Goal: Task Accomplishment & Management: Use online tool/utility

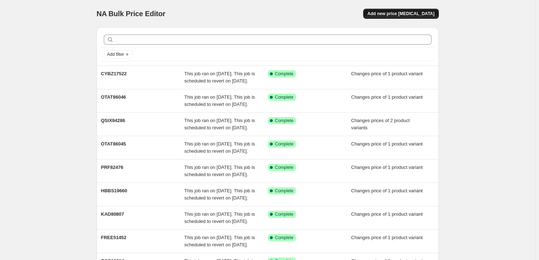
click at [428, 15] on span "Add new price [MEDICAL_DATA]" at bounding box center [401, 14] width 67 height 6
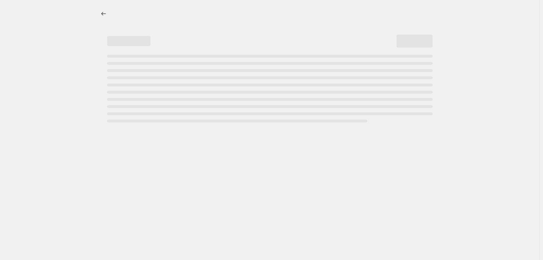
select select "percentage"
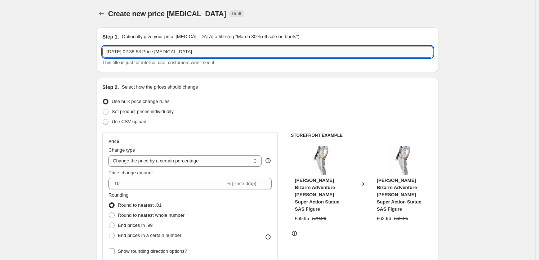
click at [176, 52] on input "[DATE] 02:38:53 Price [MEDICAL_DATA]" at bounding box center [267, 52] width 331 height 12
paste input "GSC66385"
type input "GSC66385"
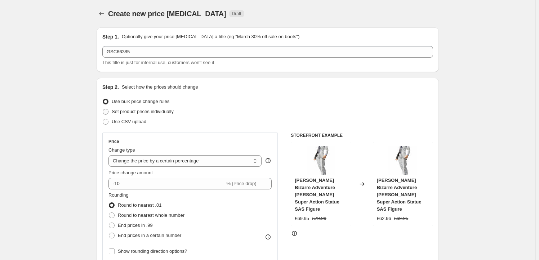
click at [131, 114] on span "Set product prices individually" at bounding box center [143, 111] width 62 height 5
click at [103, 109] on input "Set product prices individually" at bounding box center [103, 109] width 0 height 0
radio input "true"
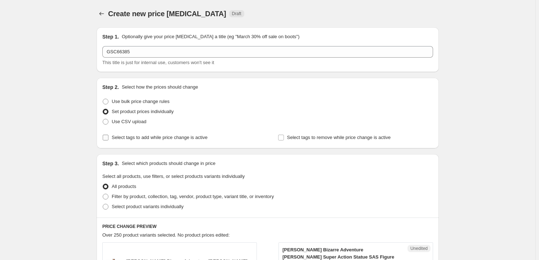
click at [138, 139] on span "Select tags to add while price change is active" at bounding box center [160, 137] width 96 height 5
click at [109, 139] on input "Select tags to add while price change is active" at bounding box center [106, 138] width 6 height 6
checkbox input "true"
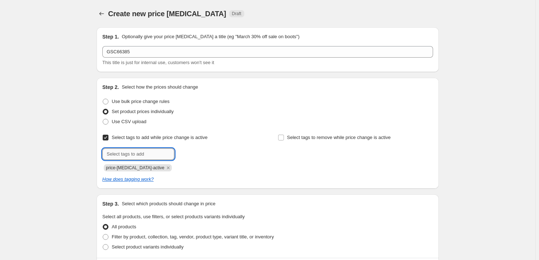
click at [134, 159] on input "text" at bounding box center [138, 155] width 72 height 12
type input "Milestone"
click at [208, 154] on span "Milestone" at bounding box center [200, 153] width 20 height 5
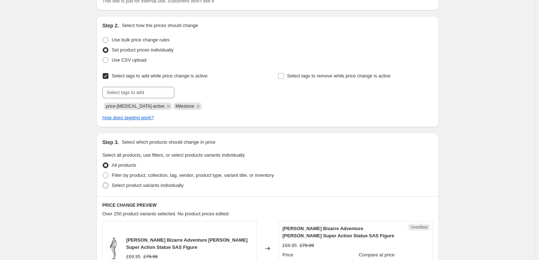
scroll to position [65, 0]
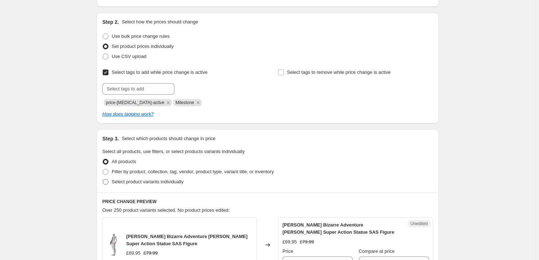
click at [169, 182] on span "Select product variants individually" at bounding box center [148, 181] width 72 height 5
click at [103, 180] on input "Select product variants individually" at bounding box center [103, 179] width 0 height 0
radio input "true"
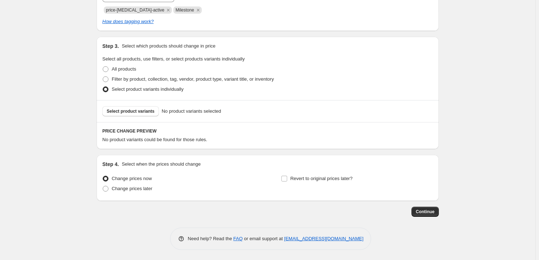
scroll to position [158, 0]
click at [135, 114] on button "Select product variants" at bounding box center [130, 111] width 57 height 10
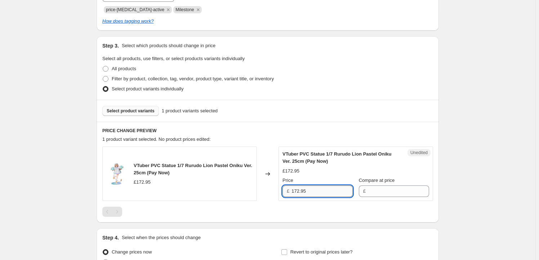
click at [332, 191] on input "172.95" at bounding box center [322, 192] width 61 height 12
type input "172.95"
click at [386, 188] on input "Compare at price" at bounding box center [398, 192] width 61 height 12
paste input "172.95"
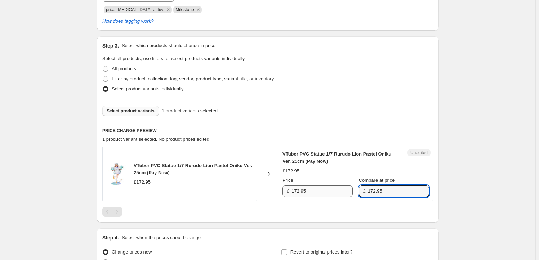
type input "172.95"
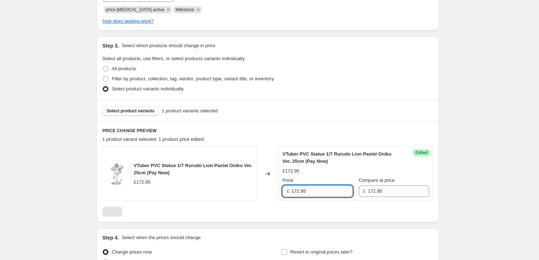
click at [318, 192] on input "172.95" at bounding box center [322, 192] width 61 height 12
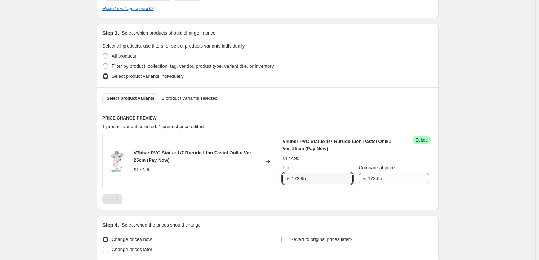
scroll to position [180, 0]
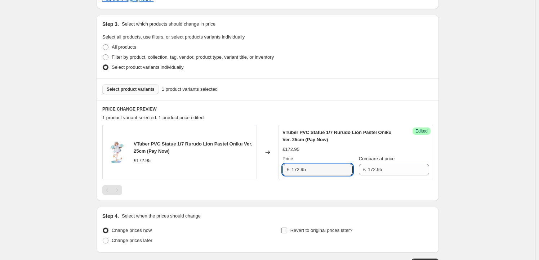
click at [319, 226] on label "Revert to original prices later?" at bounding box center [317, 231] width 72 height 10
click at [287, 228] on input "Revert to original prices later?" at bounding box center [285, 231] width 6 height 6
checkbox input "true"
click at [306, 169] on input "172.95" at bounding box center [322, 170] width 61 height 12
drag, startPoint x: 300, startPoint y: 168, endPoint x: 296, endPoint y: 168, distance: 4.0
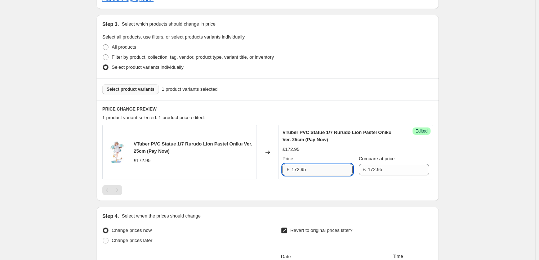
click at [296, 168] on input "172.95" at bounding box center [322, 170] width 61 height 12
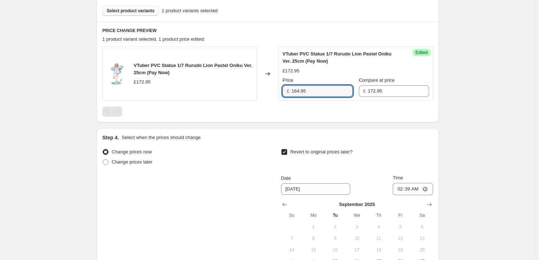
scroll to position [311, 0]
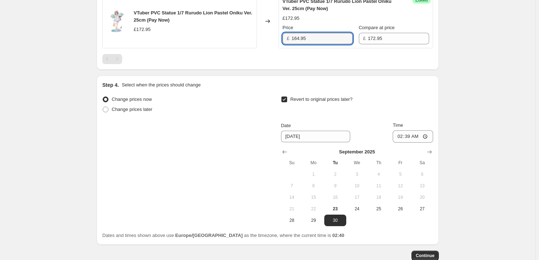
type input "164.95"
click at [432, 152] on icon "Show next month, October 2025" at bounding box center [430, 152] width 5 height 4
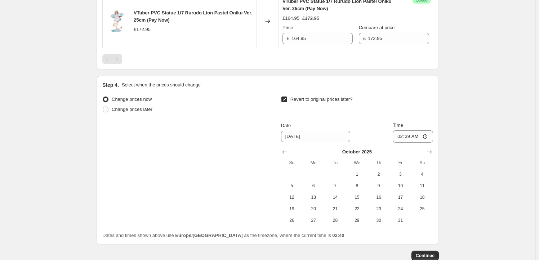
click at [356, 208] on span "22" at bounding box center [357, 209] width 16 height 6
type input "[DATE]"
click at [411, 136] on input "02:39" at bounding box center [413, 137] width 40 height 12
type input "23:59"
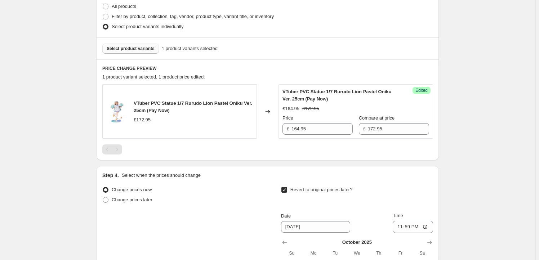
scroll to position [180, 0]
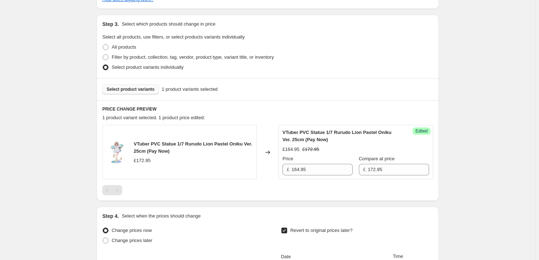
click at [132, 89] on span "Select product variants" at bounding box center [131, 90] width 48 height 6
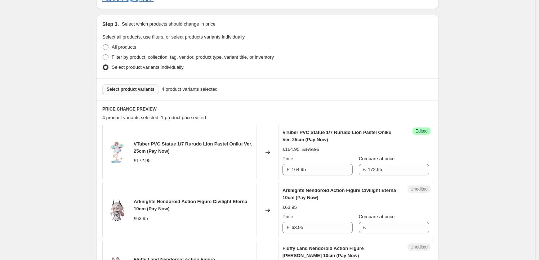
click at [133, 89] on span "Select product variants" at bounding box center [131, 90] width 48 height 6
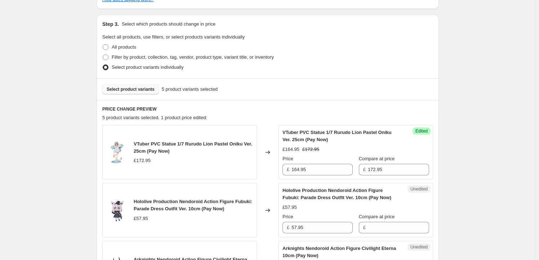
click at [132, 88] on span "Select product variants" at bounding box center [131, 90] width 48 height 6
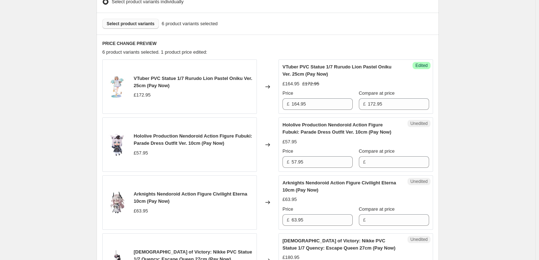
scroll to position [158, 0]
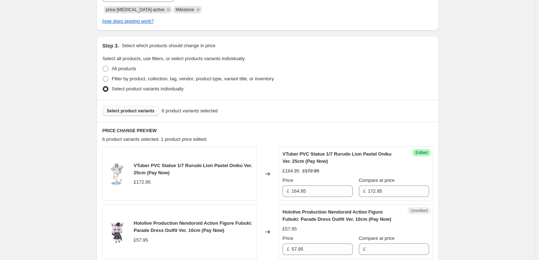
click at [116, 115] on button "Select product variants" at bounding box center [130, 111] width 57 height 10
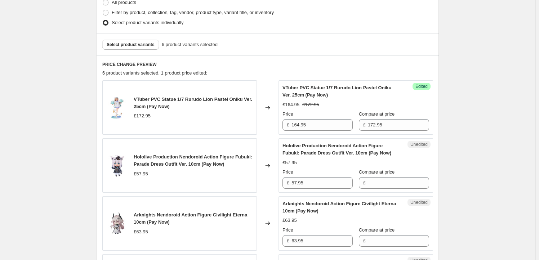
scroll to position [268, 0]
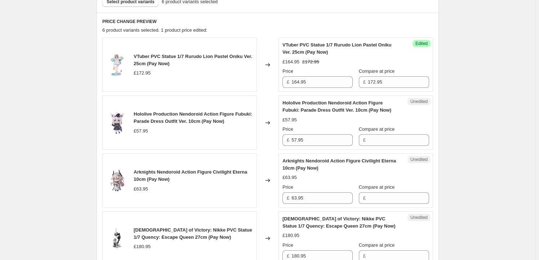
click at [141, 117] on span "Hololive Production Nendoroid Action Figure Fubuki: Parade Dress Outfit Ver. 10…" at bounding box center [193, 117] width 119 height 13
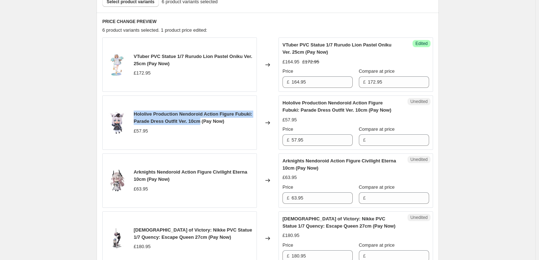
drag, startPoint x: 141, startPoint y: 117, endPoint x: 193, endPoint y: 124, distance: 52.4
click at [193, 124] on span "Hololive Production Nendoroid Action Figure Fubuki: Parade Dress Outfit Ver. 10…" at bounding box center [193, 117] width 119 height 13
copy span "Hololive Production Nendoroid Action Figure Fubuki: Parade Dress Outfit Ver. 10…"
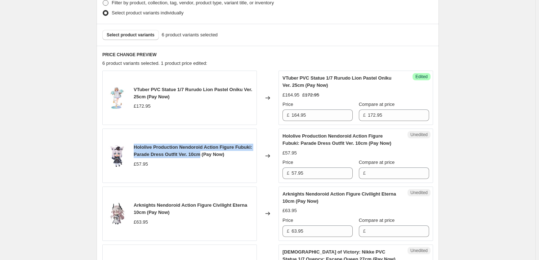
scroll to position [202, 0]
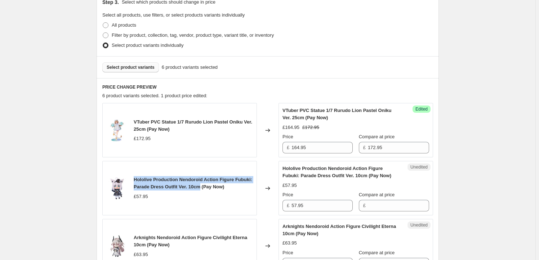
click at [119, 65] on span "Select product variants" at bounding box center [131, 68] width 48 height 6
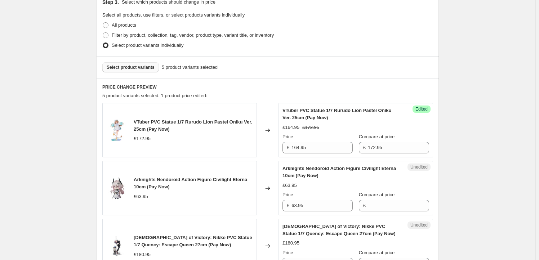
click at [144, 178] on span "Arknights Nendoroid Action Figure Civilight Eterna 10cm (Pay Now)" at bounding box center [191, 183] width 114 height 13
drag, startPoint x: 144, startPoint y: 178, endPoint x: 141, endPoint y: 183, distance: 6.0
click at [141, 183] on div "Arknights Nendoroid Action Figure Civilight Eterna 10cm (Pay Now)" at bounding box center [193, 183] width 119 height 14
click at [160, 185] on span "Arknights Nendoroid Action Figure Civilight Eterna 10cm (Pay Now)" at bounding box center [191, 183] width 114 height 13
click at [144, 179] on span "Arknights Nendoroid Action Figure Civilight Eterna 10cm (Pay Now)" at bounding box center [191, 183] width 114 height 13
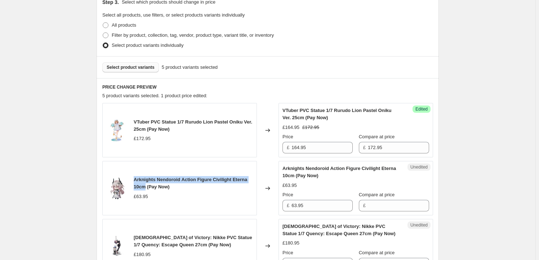
drag, startPoint x: 144, startPoint y: 179, endPoint x: 142, endPoint y: 187, distance: 8.1
click at [142, 187] on span "Arknights Nendoroid Action Figure Civilight Eterna 10cm (Pay Now)" at bounding box center [191, 183] width 114 height 13
copy span "Arknights Nendoroid Action Figure Civilight Eterna 10cm"
click at [137, 69] on span "Select product variants" at bounding box center [131, 68] width 48 height 6
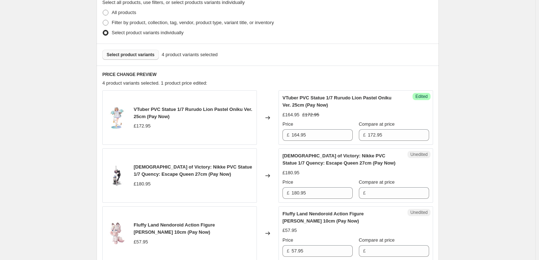
scroll to position [268, 0]
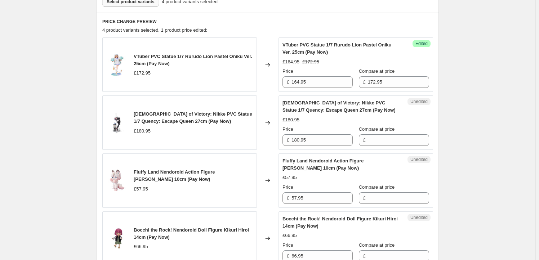
click at [141, 171] on span "Fluffy Land Nendoroid Action Figure [PERSON_NAME] 10cm (Pay Now)" at bounding box center [174, 175] width 81 height 13
drag, startPoint x: 141, startPoint y: 171, endPoint x: 242, endPoint y: 171, distance: 101.0
click at [215, 171] on span "Fluffy Land Nendoroid Action Figure [PERSON_NAME] 10cm (Pay Now)" at bounding box center [174, 175] width 81 height 13
copy span "Fluffy Land Nendoroid Action Figure [PERSON_NAME] 10cm"
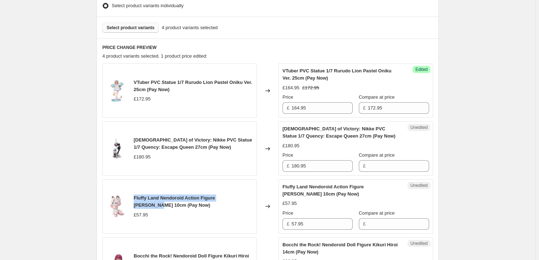
scroll to position [224, 0]
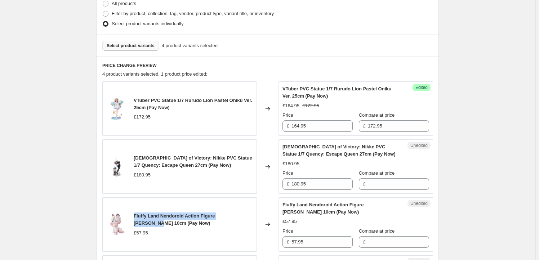
click at [138, 46] on span "Select product variants" at bounding box center [131, 46] width 48 height 6
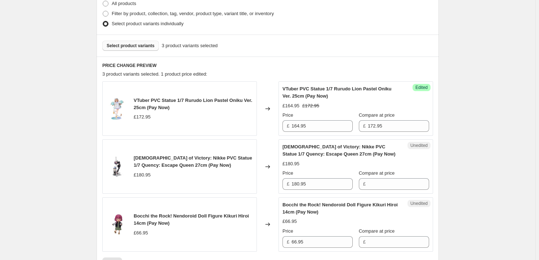
click at [145, 161] on span "[DEMOGRAPHIC_DATA] of Victory: Nikke PVC Statue 1/7 Quency: Escape Queen 27cm (…" at bounding box center [193, 161] width 119 height 13
drag, startPoint x: 145, startPoint y: 161, endPoint x: 172, endPoint y: 167, distance: 28.2
click at [172, 167] on span "[DEMOGRAPHIC_DATA] of Victory: Nikke PVC Statue 1/7 Quency: Escape Queen 27cm (…" at bounding box center [193, 161] width 119 height 13
copy span "[DEMOGRAPHIC_DATA] of Victory: Nikke PVC Statue 1/7 Quency: Escape Queen 27cm"
click at [141, 48] on span "Select product variants" at bounding box center [131, 46] width 48 height 6
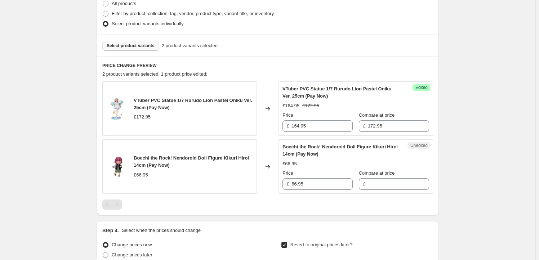
click at [141, 163] on span "Bocchi the Rock! Nendoroid Doll Figure Kikuri Hiroi 14cm (Pay Now)" at bounding box center [191, 161] width 115 height 13
click at [141, 161] on div "Bocchi the Rock! Nendoroid Doll Figure Kikuri Hiroi 14cm (Pay Now)" at bounding box center [193, 162] width 119 height 14
copy span "Bocchi the Rock! Nendoroid Doll Figure Kikuri Hiroi 14cm"
click at [128, 51] on div "Select product variants 2 product variants selected" at bounding box center [268, 46] width 343 height 22
click at [133, 46] on span "Select product variants" at bounding box center [131, 46] width 48 height 6
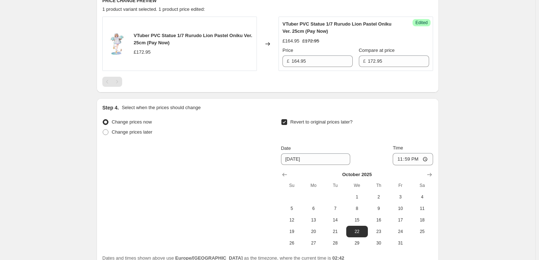
scroll to position [355, 0]
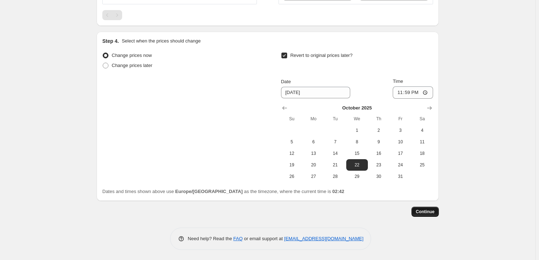
click at [425, 211] on span "Continue" at bounding box center [425, 212] width 19 height 6
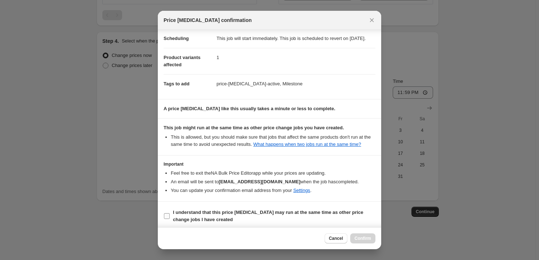
scroll to position [23, 0]
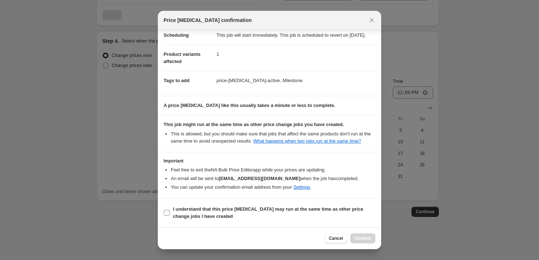
click at [191, 214] on b "I understand that this price [MEDICAL_DATA] may run at the same time as other p…" at bounding box center [268, 213] width 190 height 13
click at [170, 214] on input "I understand that this price [MEDICAL_DATA] may run at the same time as other p…" at bounding box center [167, 213] width 6 height 6
checkbox input "true"
click at [368, 235] on button "Confirm" at bounding box center [362, 239] width 25 height 10
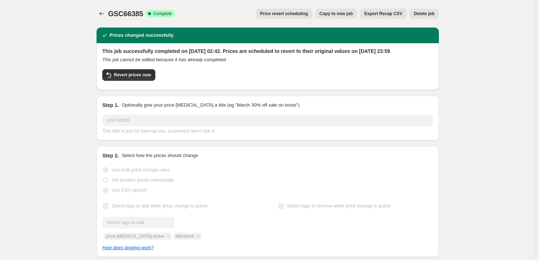
click at [331, 12] on span "Copy to new job" at bounding box center [337, 14] width 34 height 6
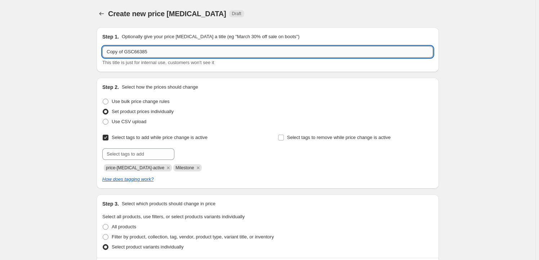
click at [158, 52] on input "Copy of GSC66385" at bounding box center [267, 52] width 331 height 12
paste input "GSC66382"
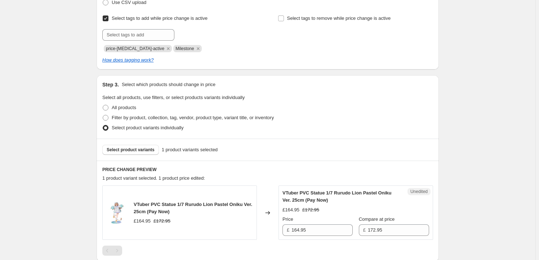
scroll to position [175, 0]
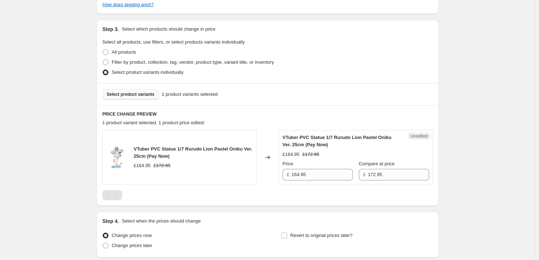
type input "GSC66382"
click at [137, 97] on button "Select product variants" at bounding box center [130, 94] width 57 height 10
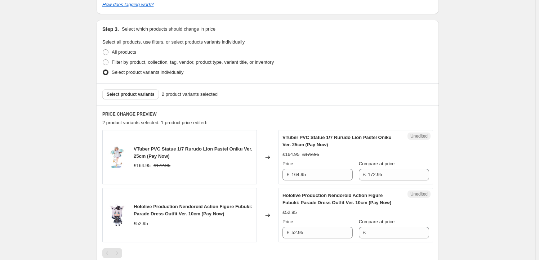
click at [141, 154] on span "VTuber PVC Statue 1/7 Rurudo Lion Pastel Oniku Ver. 25cm (Pay Now)" at bounding box center [193, 152] width 119 height 13
click at [141, 151] on span "VTuber PVC Statue 1/7 Rurudo Lion Pastel Oniku Ver. 25cm (Pay Now)" at bounding box center [193, 152] width 119 height 13
copy span "VTuber PVC Statue 1/7 Rurudo Lion Pastel Oniku Ver. 25cm"
click at [132, 97] on span "Select product variants" at bounding box center [131, 95] width 48 height 6
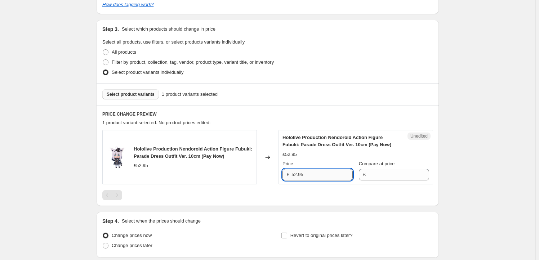
click at [327, 176] on input "52.95" at bounding box center [322, 175] width 61 height 12
type input "52.95"
click at [381, 172] on input "Compare at price" at bounding box center [398, 175] width 61 height 12
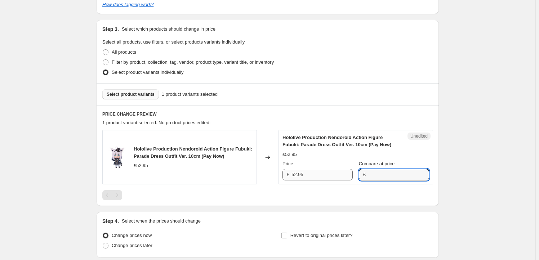
paste input "52.95"
type input "52.95"
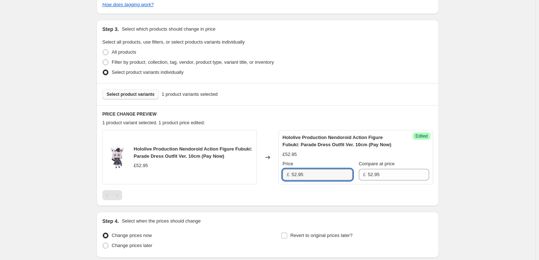
drag, startPoint x: 297, startPoint y: 172, endPoint x: 274, endPoint y: 171, distance: 23.1
click at [274, 171] on div "Hololive Production Nendoroid Action Figure Fubuki: Parade Dress Outfit Ver. 10…" at bounding box center [267, 157] width 331 height 54
type input "49.95"
click at [308, 231] on label "Revert to original prices later?" at bounding box center [317, 236] width 72 height 10
click at [287, 233] on input "Revert to original prices later?" at bounding box center [285, 236] width 6 height 6
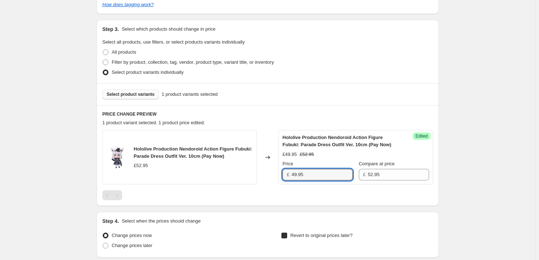
checkbox input "true"
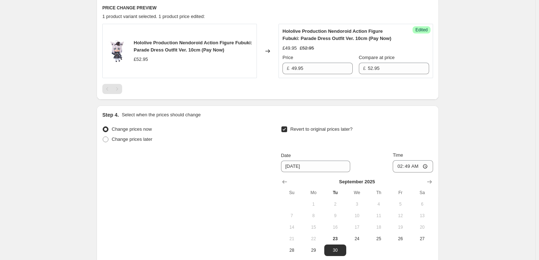
scroll to position [284, 0]
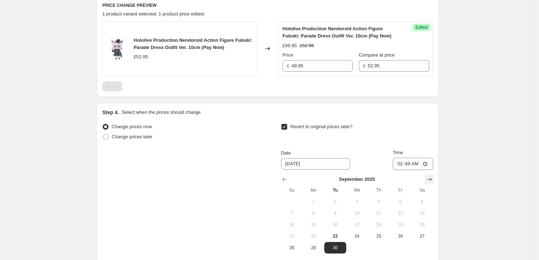
click at [431, 178] on icon "Show next month, October 2025" at bounding box center [429, 179] width 7 height 7
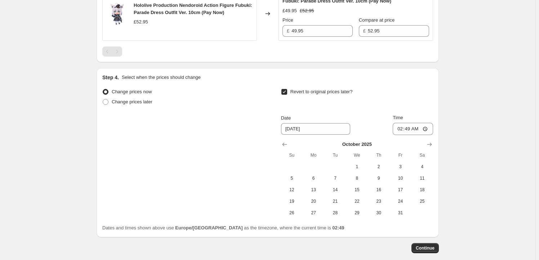
scroll to position [349, 0]
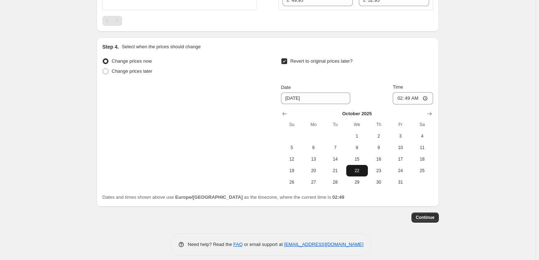
click at [353, 170] on span "22" at bounding box center [357, 171] width 16 height 6
type input "[DATE]"
click at [411, 98] on input "02:49" at bounding box center [413, 98] width 40 height 12
type input "23:59"
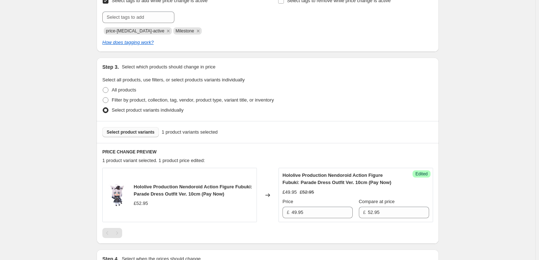
scroll to position [115, 0]
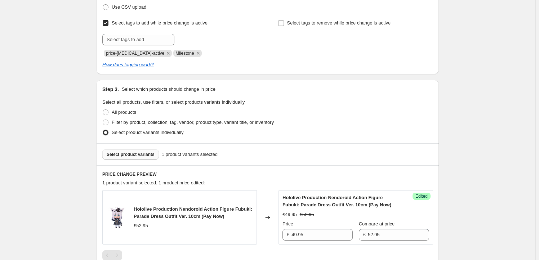
click at [126, 156] on span "Select product variants" at bounding box center [131, 155] width 48 height 6
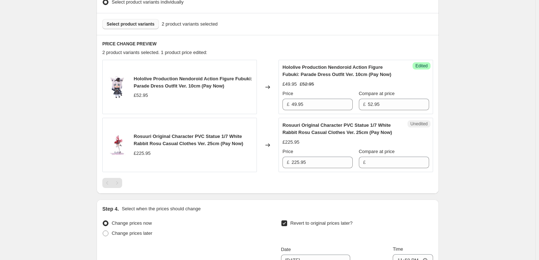
scroll to position [246, 0]
click at [320, 161] on input "225.95" at bounding box center [322, 162] width 61 height 12
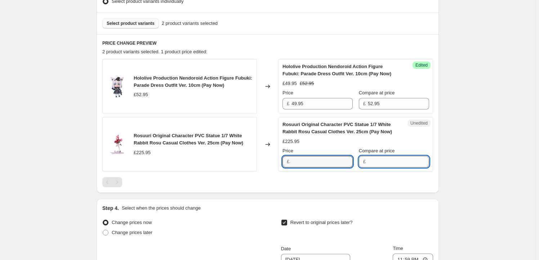
type input "225.95"
click at [383, 163] on input "Compare at price" at bounding box center [398, 162] width 61 height 12
paste input "225.95"
type input "225.95"
click at [314, 159] on input "225.95" at bounding box center [322, 162] width 61 height 12
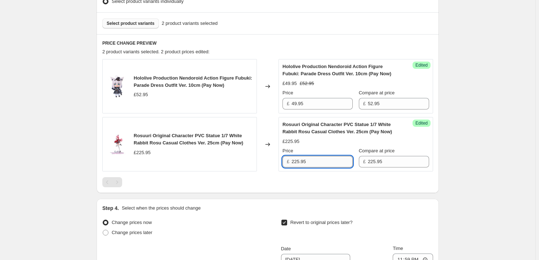
drag, startPoint x: 300, startPoint y: 160, endPoint x: 296, endPoint y: 162, distance: 4.2
click at [296, 162] on input "225.95" at bounding box center [322, 162] width 61 height 12
type input "204.95"
click at [209, 176] on div "Hololive Production Nendoroid Action Figure Fubuki: Parade Dress Outfit Ver. 10…" at bounding box center [267, 123] width 331 height 128
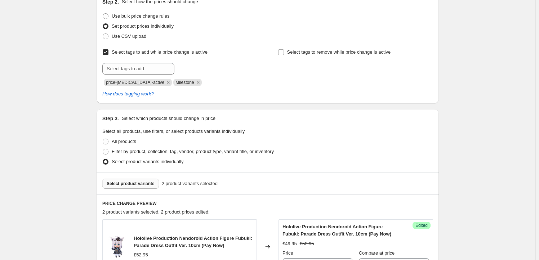
scroll to position [0, 0]
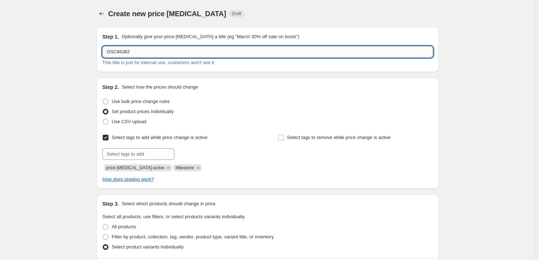
click at [184, 54] on input "GSC66382" at bounding box center [267, 52] width 331 height 12
paste input "GSC66379"
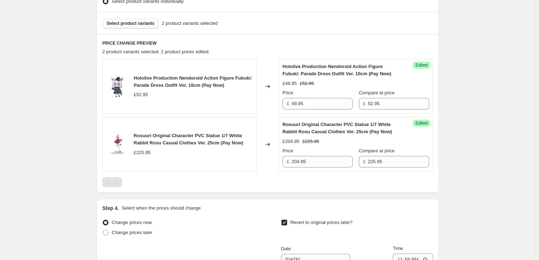
scroll to position [218, 0]
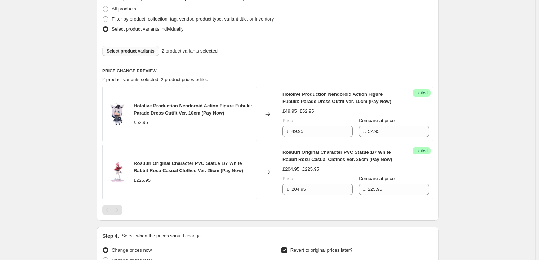
type input "GSC66382 GSC66379"
click at [128, 53] on span "Select product variants" at bounding box center [131, 51] width 48 height 6
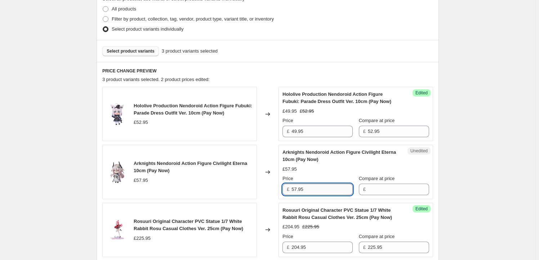
click at [314, 189] on input "57.95" at bounding box center [322, 190] width 61 height 12
type input "57.95"
click at [382, 189] on input "Compare at price" at bounding box center [398, 190] width 61 height 12
paste input "57.95"
type input "57.95"
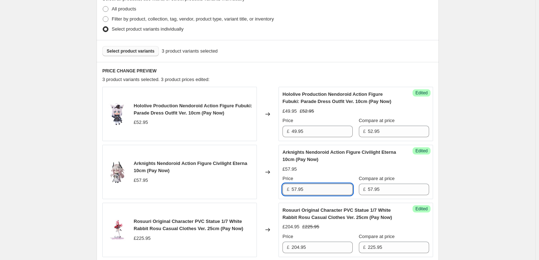
click at [296, 188] on input "57.95" at bounding box center [322, 190] width 61 height 12
type input "54.95"
click at [59, 113] on div "Create new price [MEDICAL_DATA]. This page is ready Create new price [MEDICAL_D…" at bounding box center [268, 148] width 536 height 732
click at [144, 222] on span "Rosuuri Original Character PVC Statue 1/7 White Rabbit Rosu Casual Clothes Ver.…" at bounding box center [189, 225] width 110 height 13
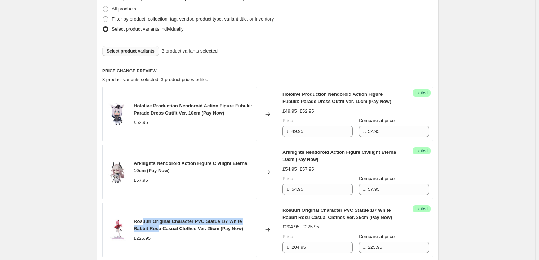
drag, startPoint x: 144, startPoint y: 222, endPoint x: 160, endPoint y: 226, distance: 16.6
click at [160, 226] on span "Rosuuri Original Character PVC Statue 1/7 White Rabbit Rosu Casual Clothes Ver.…" at bounding box center [189, 225] width 110 height 13
click at [142, 221] on span "Rosuuri Original Character PVC Statue 1/7 White Rabbit Rosu Casual Clothes Ver.…" at bounding box center [189, 225] width 110 height 13
drag, startPoint x: 142, startPoint y: 221, endPoint x: 205, endPoint y: 229, distance: 63.2
click at [205, 229] on span "Rosuuri Original Character PVC Statue 1/7 White Rabbit Rosu Casual Clothes Ver.…" at bounding box center [189, 225] width 110 height 13
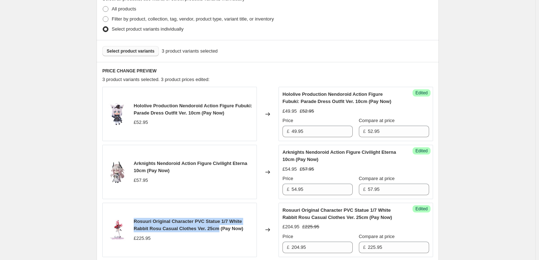
click at [129, 50] on span "Select product variants" at bounding box center [131, 51] width 48 height 6
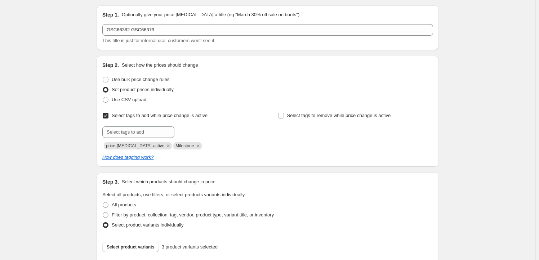
scroll to position [0, 0]
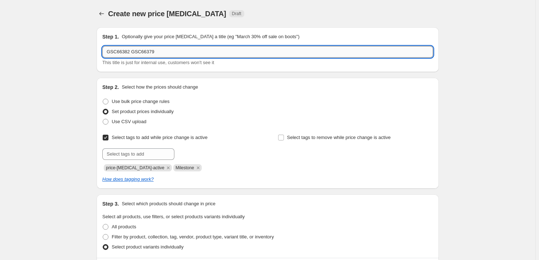
click at [182, 52] on input "GSC66382 GSC66379" at bounding box center [267, 52] width 331 height 12
paste input "GSC66260"
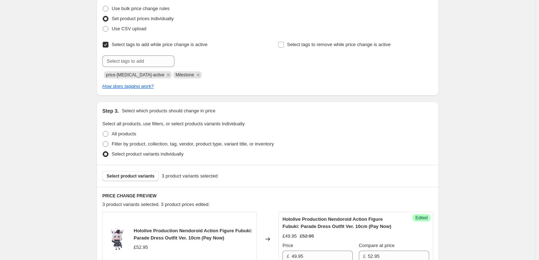
scroll to position [153, 0]
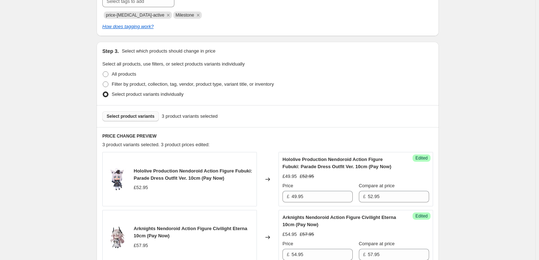
type input "GSC66382 GSC66379 GSC66260"
click at [125, 114] on span "Select product variants" at bounding box center [131, 117] width 48 height 6
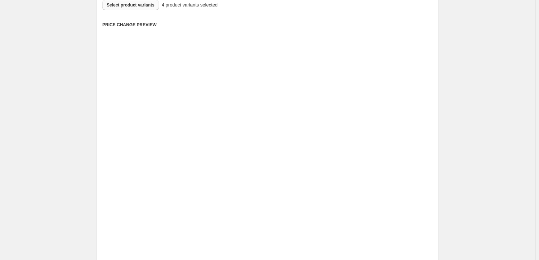
scroll to position [306, 0]
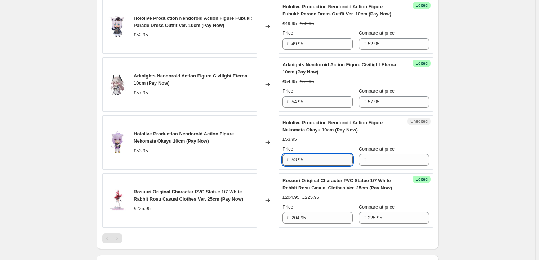
click at [311, 158] on input "53.95" at bounding box center [322, 160] width 61 height 12
type input "53.95"
click at [391, 161] on input "Compare at price" at bounding box center [398, 160] width 61 height 12
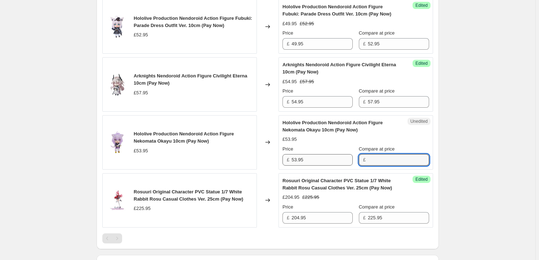
paste input "53.95"
type input "53.95"
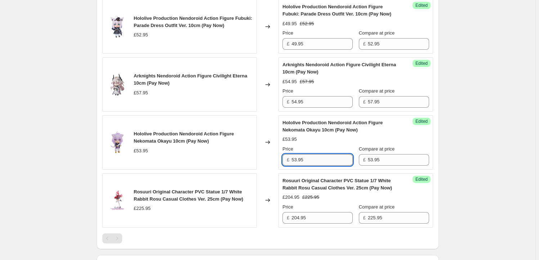
click at [297, 159] on input "53.95" at bounding box center [322, 160] width 61 height 12
type input "50.95"
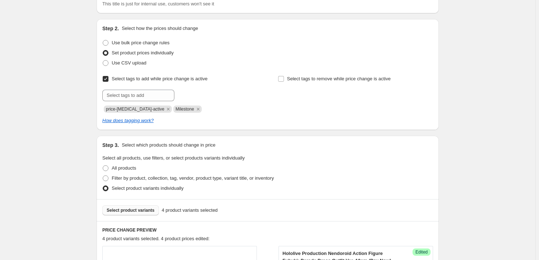
scroll to position [0, 0]
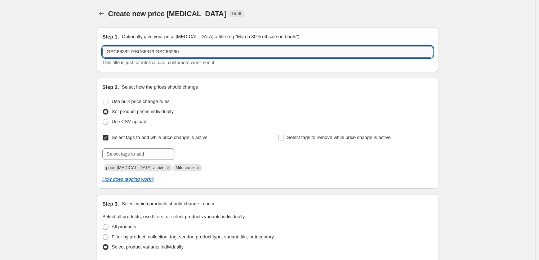
click at [196, 48] on input "GSC66382 GSC66379 GSC66260" at bounding box center [267, 52] width 331 height 12
paste input "GSC66261"
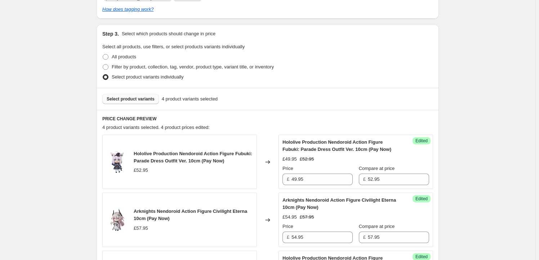
scroll to position [175, 0]
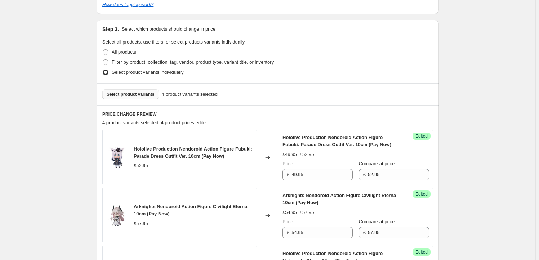
type input "GSC66382 GSC66379 GSC66260 GSC66261"
click at [131, 94] on span "Select product variants" at bounding box center [131, 95] width 48 height 6
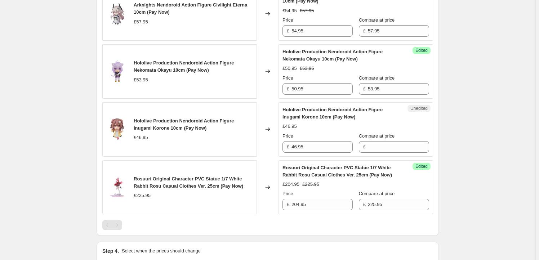
scroll to position [415, 0]
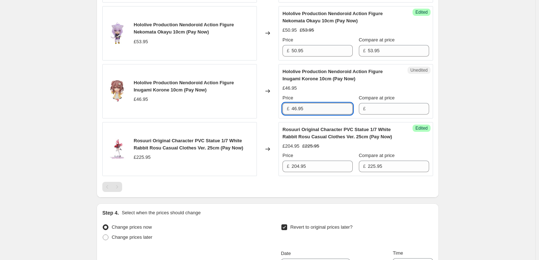
click at [320, 109] on input "46.95" at bounding box center [322, 109] width 61 height 12
type input "46.95"
click at [385, 106] on input "Compare at price" at bounding box center [398, 109] width 61 height 12
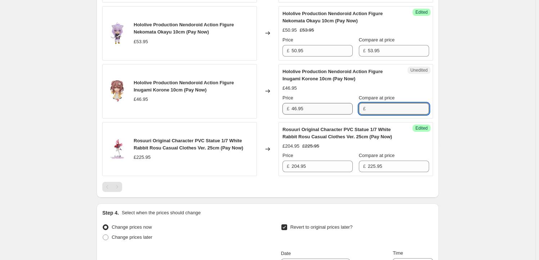
paste input "46.95"
type input "46.95"
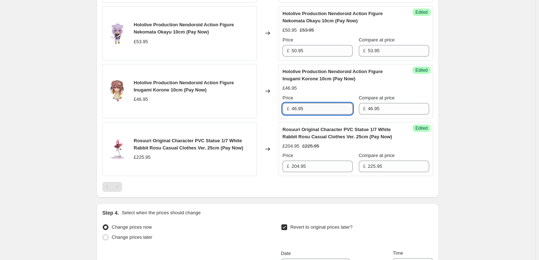
click at [296, 108] on input "46.95" at bounding box center [322, 109] width 61 height 12
type input "44.95"
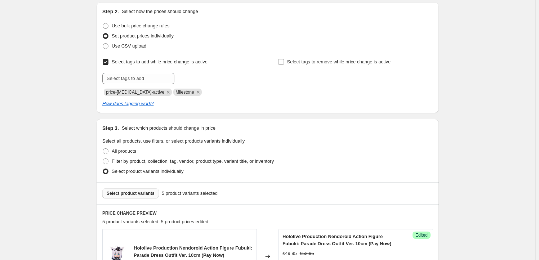
scroll to position [44, 0]
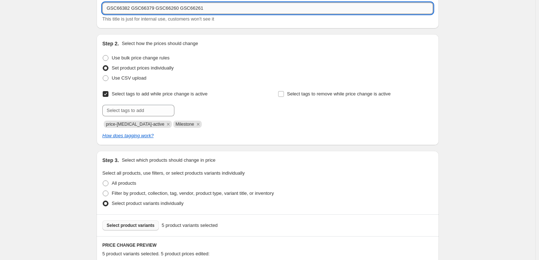
click at [231, 10] on input "GSC66382 GSC66379 GSC66260 GSC66261" at bounding box center [267, 9] width 331 height 12
click at [250, 8] on input "GSC66382 GSC66379 GSC66260 GSC66261" at bounding box center [267, 9] width 331 height 12
paste input "GSC66370"
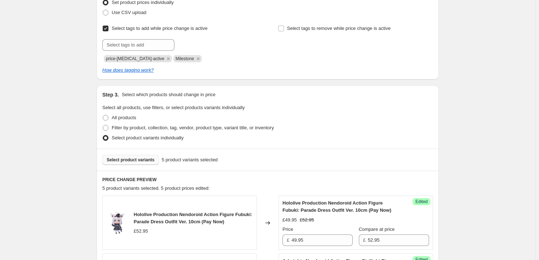
scroll to position [175, 0]
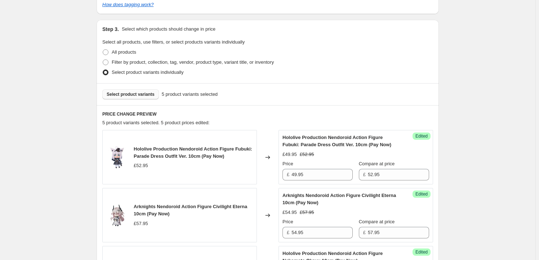
type input "GSC66382 GSC66379 GSC66260 GSC66261 GSC66370"
click at [135, 94] on span "Select product variants" at bounding box center [131, 95] width 48 height 6
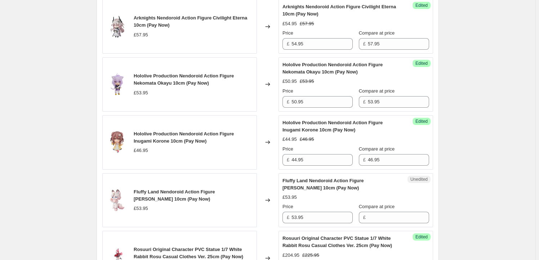
scroll to position [415, 0]
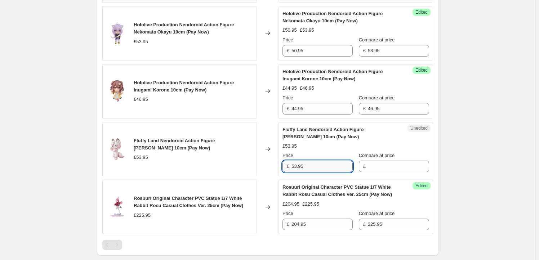
click at [302, 165] on input "53.95" at bounding box center [322, 167] width 61 height 12
type input "53.95"
click at [370, 167] on input "Compare at price" at bounding box center [398, 167] width 61 height 12
paste input "53.95"
type input "53.95"
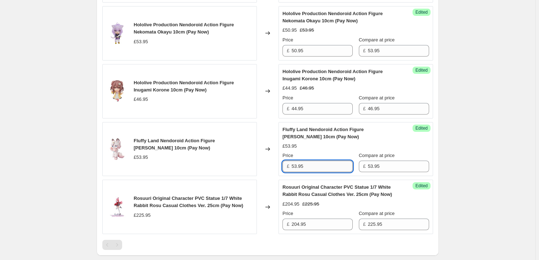
drag, startPoint x: 298, startPoint y: 167, endPoint x: 295, endPoint y: 170, distance: 4.3
click at [295, 170] on input "53.95" at bounding box center [322, 167] width 61 height 12
type input "50.95"
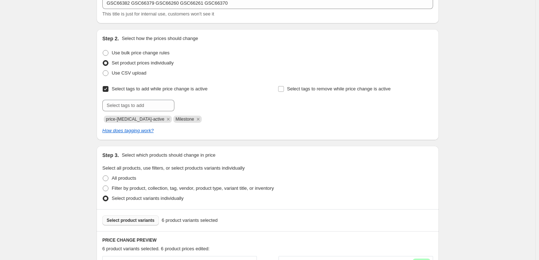
scroll to position [22, 0]
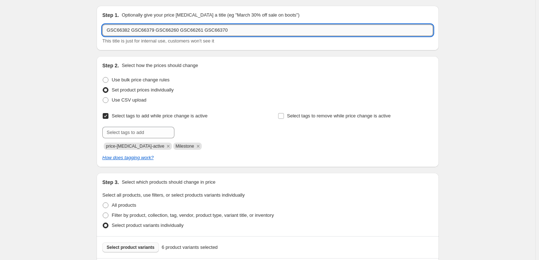
click at [239, 27] on input "GSC66382 GSC66379 GSC66260 GSC66261 GSC66370" at bounding box center [267, 31] width 331 height 12
paste input "GSC66387"
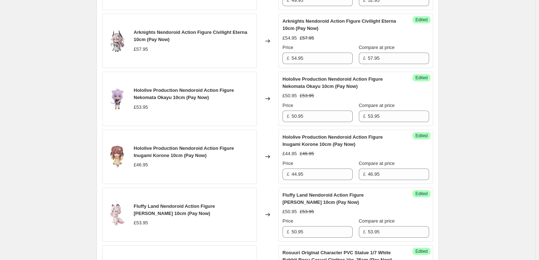
scroll to position [240, 0]
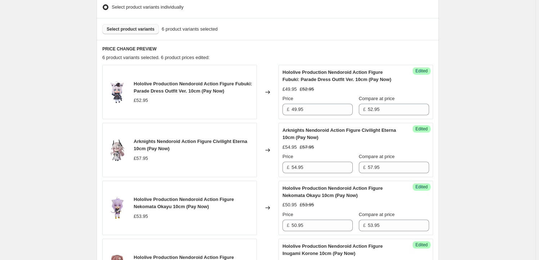
type input "GSC66382 GSC66379 GSC66260 GSC66261 GSC66370 GSC66387"
click at [127, 30] on span "Select product variants" at bounding box center [131, 29] width 48 height 6
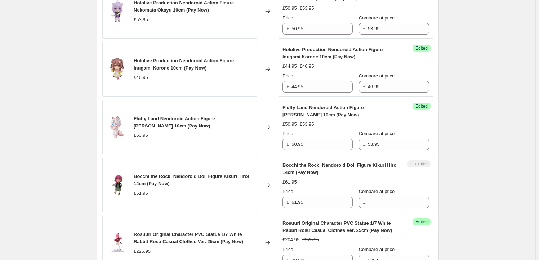
scroll to position [459, 0]
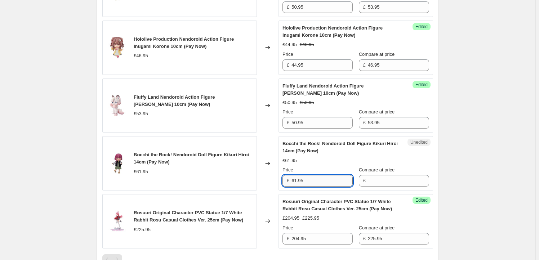
click at [309, 180] on input "61.95" at bounding box center [322, 181] width 61 height 12
type input "61.95"
click at [397, 181] on input "Compare at price" at bounding box center [398, 181] width 61 height 12
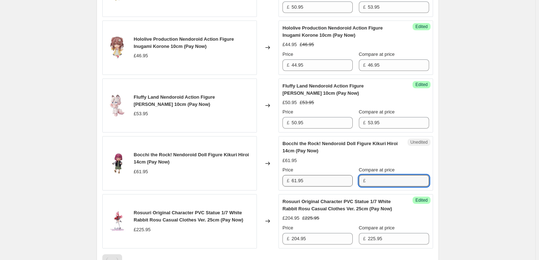
paste input "61.95"
type input "61.95"
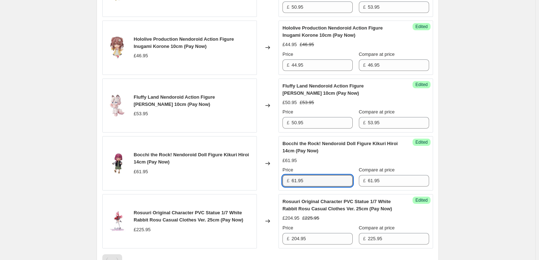
drag, startPoint x: 298, startPoint y: 179, endPoint x: 286, endPoint y: 177, distance: 12.4
click at [286, 177] on div "£ 61.95" at bounding box center [318, 181] width 70 height 12
type input "59.95"
click at [65, 100] on div "Create new price [MEDICAL_DATA]. This page is ready Create new price [MEDICAL_D…" at bounding box center [268, 23] width 536 height 964
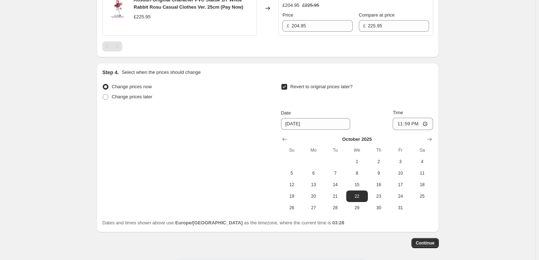
scroll to position [703, 0]
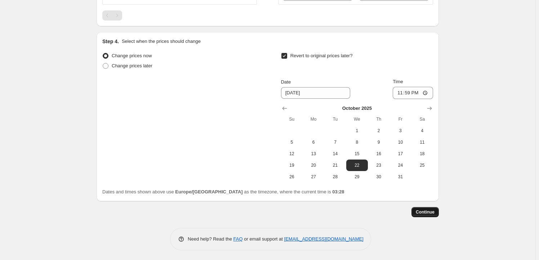
click at [417, 213] on button "Continue" at bounding box center [425, 212] width 27 height 10
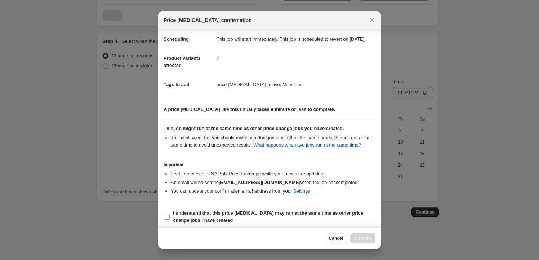
scroll to position [23, 0]
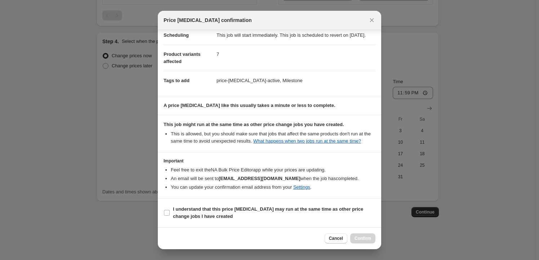
click at [207, 204] on section "I understand that this price [MEDICAL_DATA] may run at the same time as other p…" at bounding box center [270, 213] width 224 height 29
click at [241, 214] on span "I understand that this price [MEDICAL_DATA] may run at the same time as other p…" at bounding box center [274, 213] width 203 height 14
click at [170, 214] on input "I understand that this price [MEDICAL_DATA] may run at the same time as other p…" at bounding box center [167, 213] width 6 height 6
checkbox input "true"
click at [366, 234] on button "Confirm" at bounding box center [362, 239] width 25 height 10
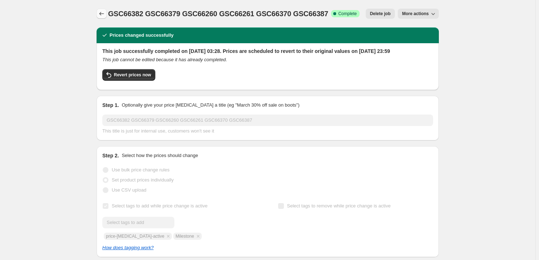
click at [103, 13] on icon "Price change jobs" at bounding box center [101, 13] width 7 height 7
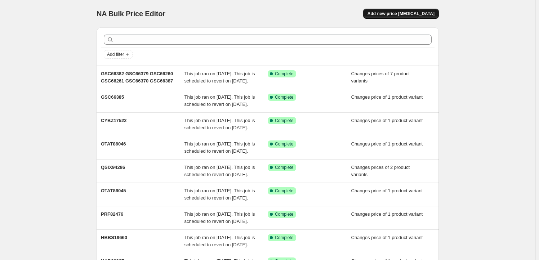
click at [405, 12] on span "Add new price [MEDICAL_DATA]" at bounding box center [401, 14] width 67 height 6
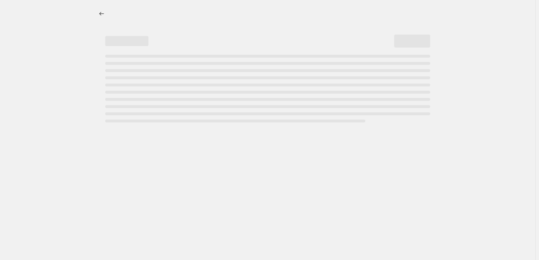
select select "percentage"
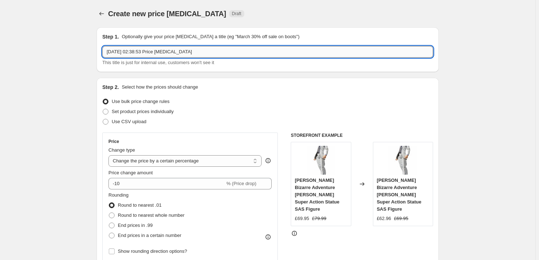
click at [209, 53] on input "[DATE] 02:38:53 Price [MEDICAL_DATA]" at bounding box center [267, 52] width 331 height 12
paste input "GSC66277"
type input "GSC66277"
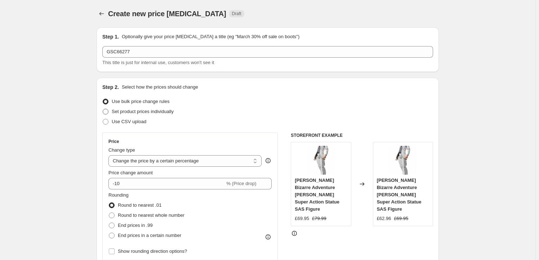
click at [135, 113] on span "Set product prices individually" at bounding box center [143, 111] width 62 height 5
click at [103, 109] on input "Set product prices individually" at bounding box center [103, 109] width 0 height 0
radio input "true"
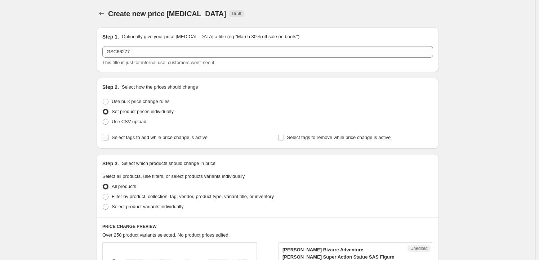
click at [156, 141] on label "Select tags to add while price change is active" at bounding box center [154, 138] width 105 height 10
click at [109, 141] on input "Select tags to add while price change is active" at bounding box center [106, 138] width 6 height 6
checkbox input "true"
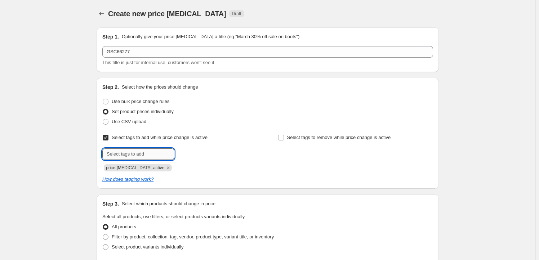
click at [135, 157] on input "text" at bounding box center [138, 155] width 72 height 12
type input "Milestone"
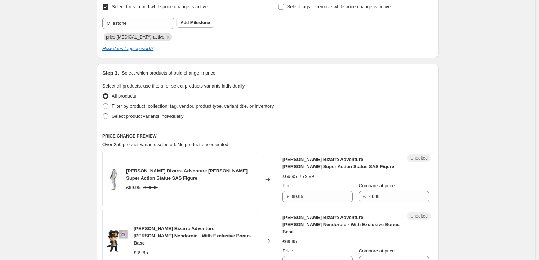
click at [156, 115] on span "Select product variants individually" at bounding box center [148, 116] width 72 height 5
click at [103, 114] on input "Select product variants individually" at bounding box center [103, 114] width 0 height 0
radio input "true"
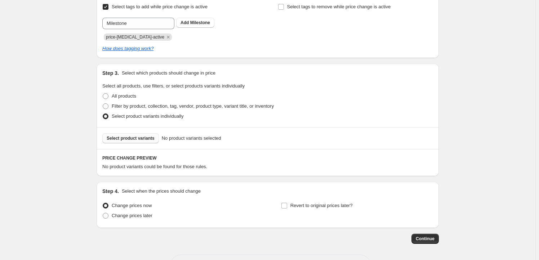
click at [133, 137] on span "Select product variants" at bounding box center [131, 139] width 48 height 6
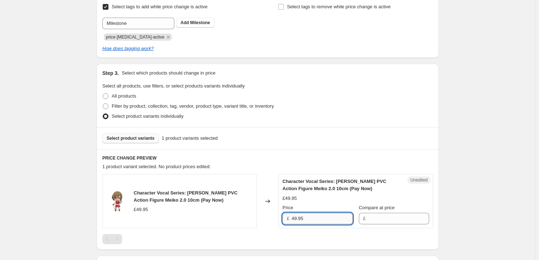
click at [328, 220] on input "49.95" at bounding box center [322, 219] width 61 height 12
type input "49.95"
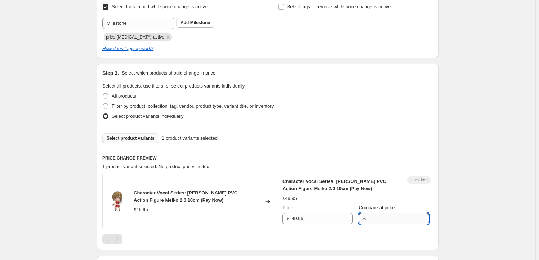
click at [375, 219] on input "Compare at price" at bounding box center [398, 219] width 61 height 12
paste input "49.95"
type input "49.95"
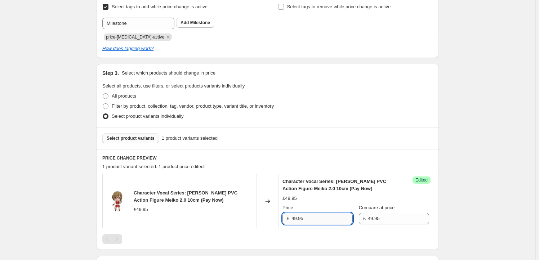
click at [299, 218] on input "49.95" at bounding box center [322, 219] width 61 height 12
click at [298, 218] on input "49.95" at bounding box center [322, 219] width 61 height 12
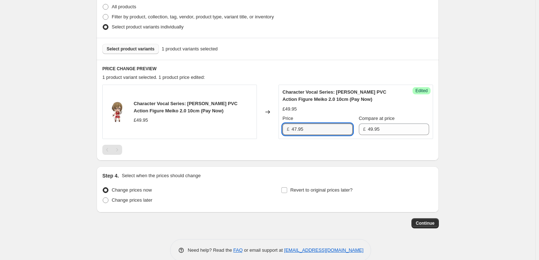
scroll to position [232, 0]
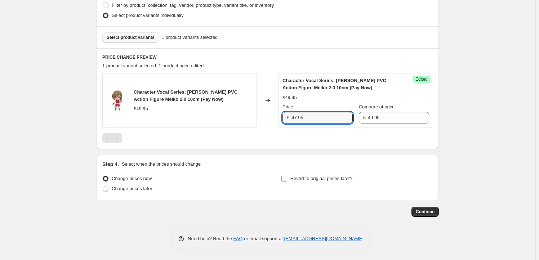
type input "47.95"
click at [312, 179] on span "Revert to original prices later?" at bounding box center [322, 178] width 62 height 5
click at [287, 179] on input "Revert to original prices later?" at bounding box center [285, 179] width 6 height 6
checkbox input "true"
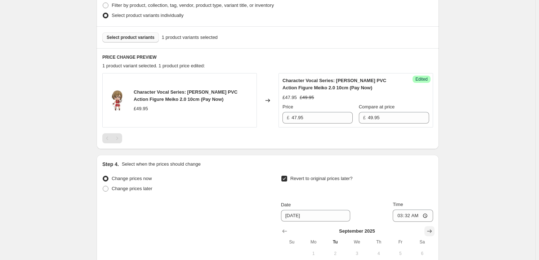
click at [431, 229] on icon "Show next month, October 2025" at bounding box center [429, 231] width 7 height 7
click at [431, 229] on icon "Show next month, November 2025" at bounding box center [429, 231] width 7 height 7
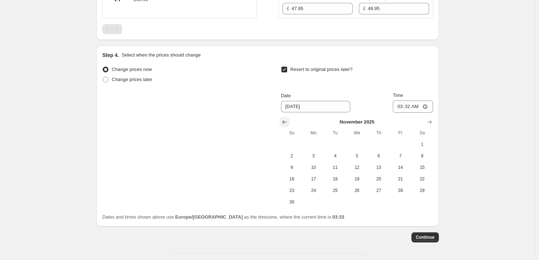
click at [287, 122] on icon "Show previous month, October 2025" at bounding box center [284, 122] width 5 height 4
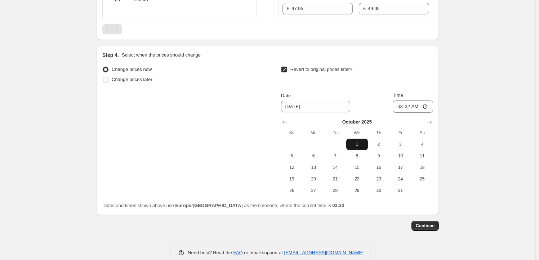
click at [363, 146] on span "1" at bounding box center [357, 145] width 16 height 6
type input "[DATE]"
click at [411, 106] on input "03:32" at bounding box center [413, 107] width 40 height 12
type input "23:59"
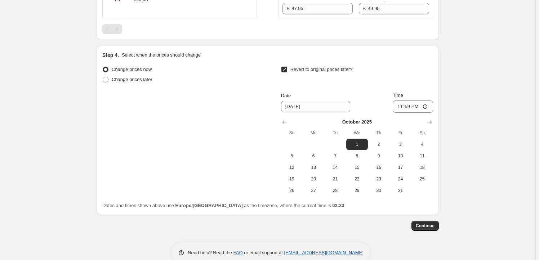
click at [422, 228] on span "Continue" at bounding box center [425, 226] width 19 height 6
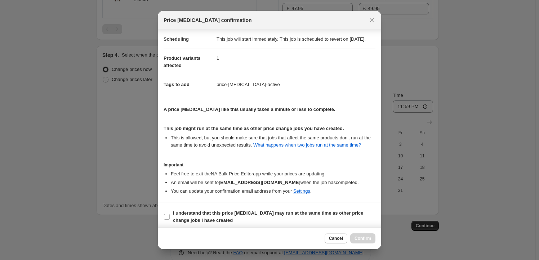
scroll to position [23, 0]
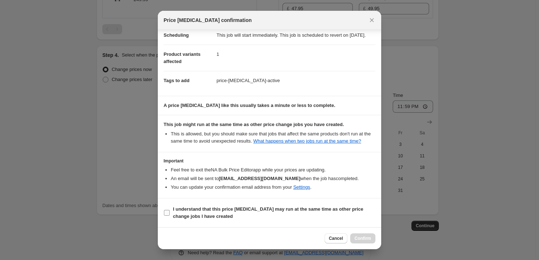
click at [175, 213] on span "I understand that this price [MEDICAL_DATA] may run at the same time as other p…" at bounding box center [274, 213] width 203 height 14
click at [170, 213] on input "I understand that this price [MEDICAL_DATA] may run at the same time as other p…" at bounding box center [167, 213] width 6 height 6
checkbox input "true"
click at [360, 238] on span "Confirm" at bounding box center [363, 239] width 17 height 6
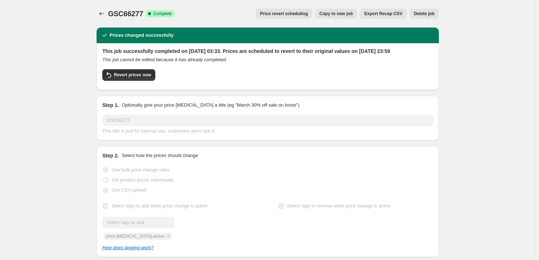
click at [340, 9] on button "Copy to new job" at bounding box center [337, 14] width 42 height 10
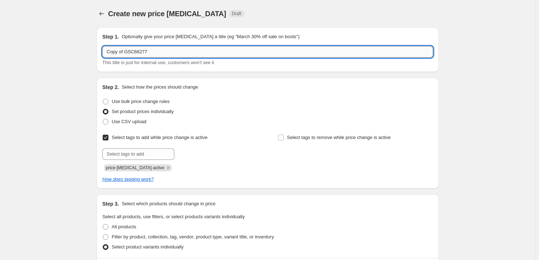
click at [150, 50] on input "Copy of GSC66277" at bounding box center [267, 52] width 331 height 12
paste input "GSC66215"
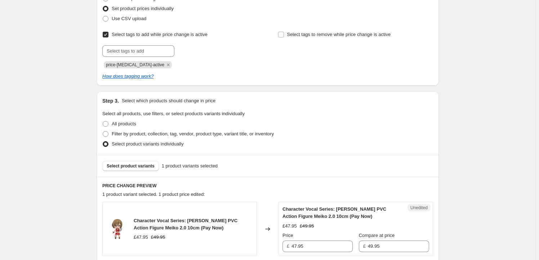
scroll to position [153, 0]
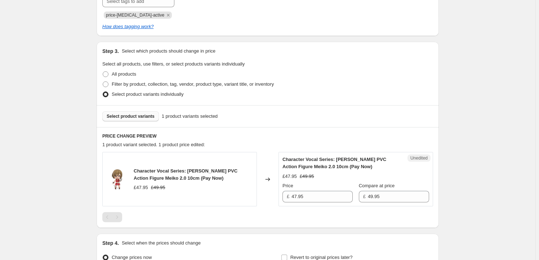
type input "GSC66215"
click at [139, 120] on button "Select product variants" at bounding box center [130, 116] width 57 height 10
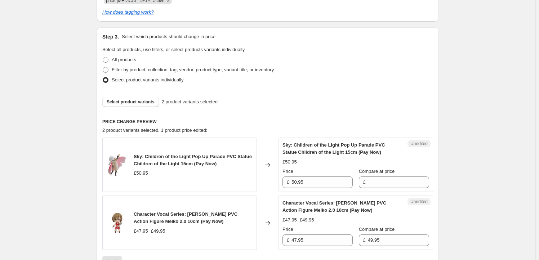
scroll to position [175, 0]
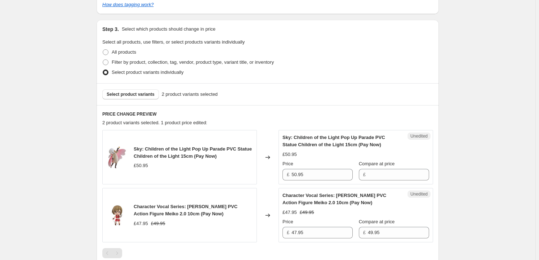
click at [140, 204] on span "Character Vocal Series: [PERSON_NAME] PVC Action Figure Meiko 2.0 10cm (Pay Now)" at bounding box center [186, 210] width 104 height 13
click at [140, 205] on span "Character Vocal Series: [PERSON_NAME] PVC Action Figure Meiko 2.0 10cm (Pay Now)" at bounding box center [186, 210] width 104 height 13
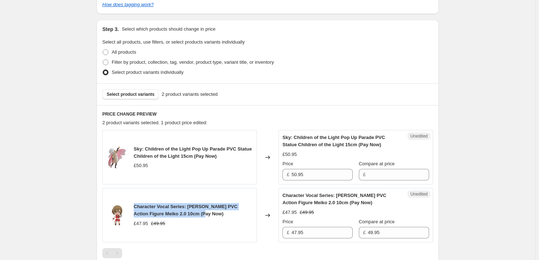
drag, startPoint x: 140, startPoint y: 205, endPoint x: 184, endPoint y: 213, distance: 44.3
click at [184, 213] on span "Character Vocal Series: [PERSON_NAME] PVC Action Figure Meiko 2.0 10cm (Pay Now)" at bounding box center [186, 210] width 104 height 13
copy span "Character Vocal Series: [PERSON_NAME] PVC Action Figure Meiko 2.0 10cm"
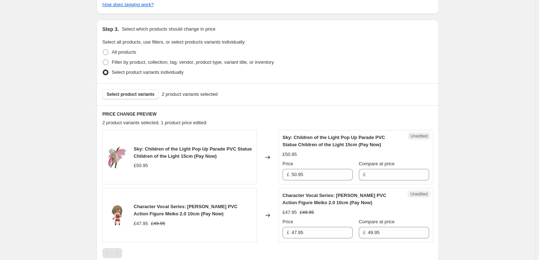
click at [114, 100] on div "Select product variants 2 product variants selected" at bounding box center [268, 94] width 343 height 22
click at [123, 95] on span "Select product variants" at bounding box center [131, 95] width 48 height 6
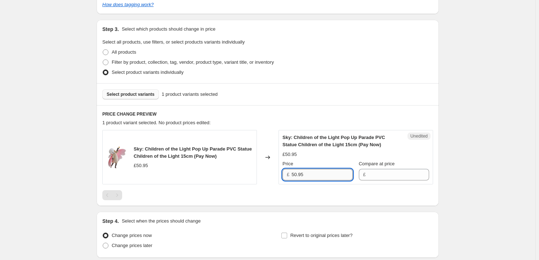
click at [309, 174] on input "50.95" at bounding box center [322, 175] width 61 height 12
type input "50.95"
click at [387, 175] on input "Compare at price" at bounding box center [398, 175] width 61 height 12
paste input "50.95"
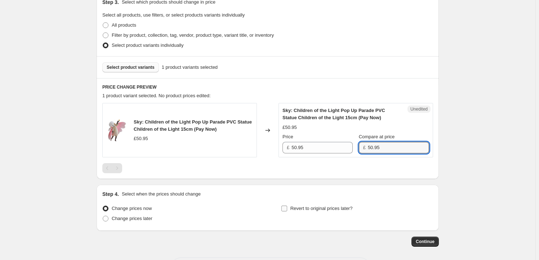
scroll to position [218, 0]
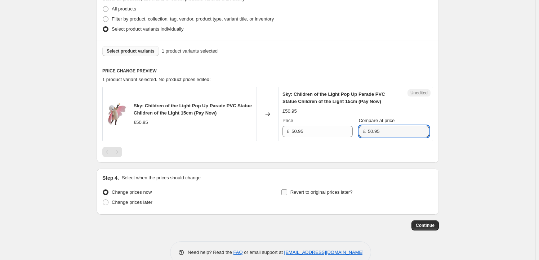
type input "50.95"
click at [297, 194] on span "Revert to original prices later?" at bounding box center [322, 192] width 62 height 5
click at [287, 194] on input "Revert to original prices later?" at bounding box center [285, 193] width 6 height 6
checkbox input "true"
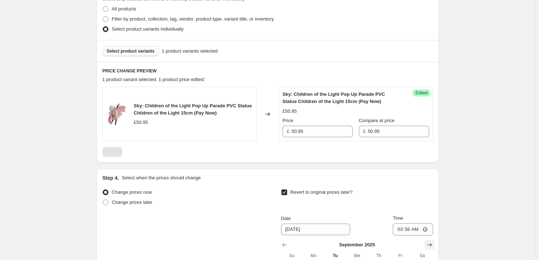
click at [432, 243] on icon "Show next month, October 2025" at bounding box center [430, 245] width 5 height 4
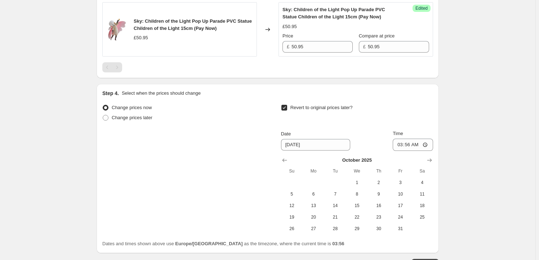
scroll to position [328, 0]
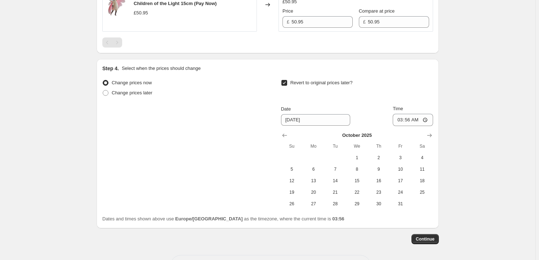
click at [353, 168] on span "8" at bounding box center [357, 170] width 16 height 6
type input "[DATE]"
click at [412, 121] on input "03:56" at bounding box center [413, 120] width 40 height 12
type input "23:59"
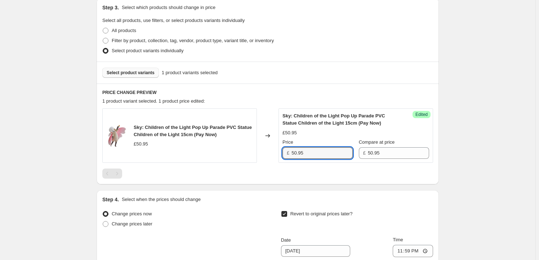
drag, startPoint x: 298, startPoint y: 151, endPoint x: 288, endPoint y: 151, distance: 9.4
click at [288, 151] on div "£ 50.95" at bounding box center [318, 153] width 70 height 12
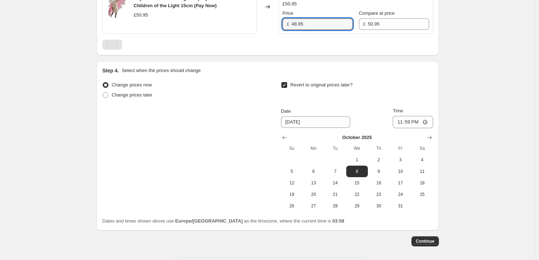
scroll to position [328, 0]
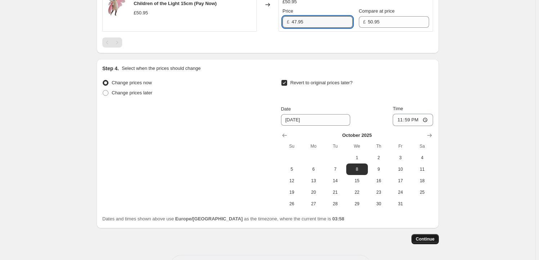
type input "47.95"
click at [430, 237] on span "Continue" at bounding box center [425, 240] width 19 height 6
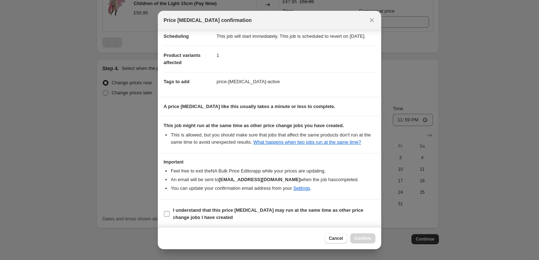
scroll to position [23, 0]
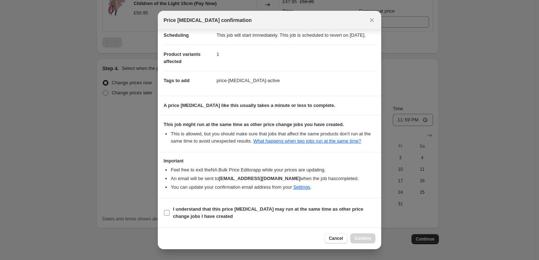
click at [200, 207] on b "I understand that this price [MEDICAL_DATA] may run at the same time as other p…" at bounding box center [268, 213] width 190 height 13
click at [170, 210] on input "I understand that this price [MEDICAL_DATA] may run at the same time as other p…" at bounding box center [167, 213] width 6 height 6
checkbox input "true"
click at [355, 240] on span "Confirm" at bounding box center [363, 239] width 17 height 6
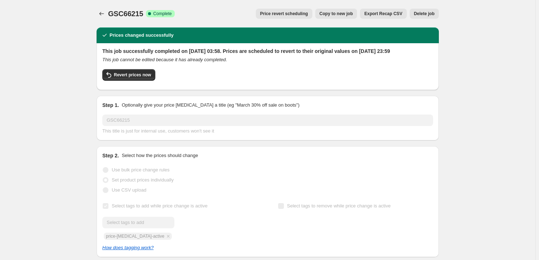
click at [335, 12] on span "Copy to new job" at bounding box center [337, 14] width 34 height 6
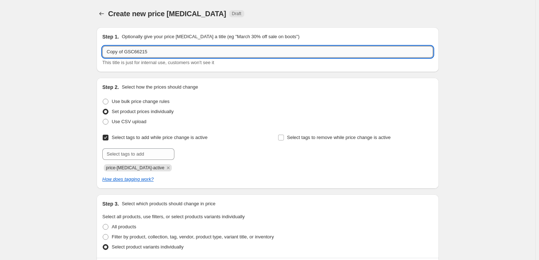
click at [163, 57] on input "Copy of GSC66215" at bounding box center [267, 52] width 331 height 12
paste input "GSC66381"
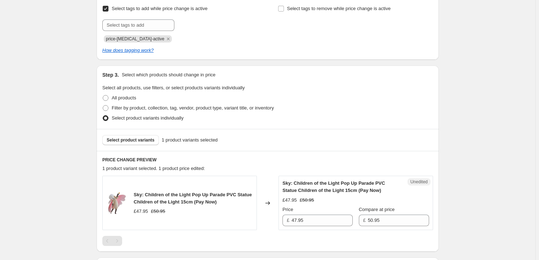
scroll to position [131, 0]
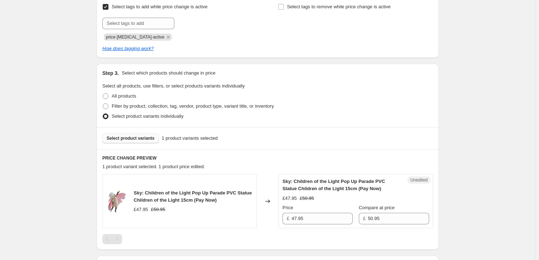
type input "GSC66381"
click at [124, 139] on span "Select product variants" at bounding box center [131, 139] width 48 height 6
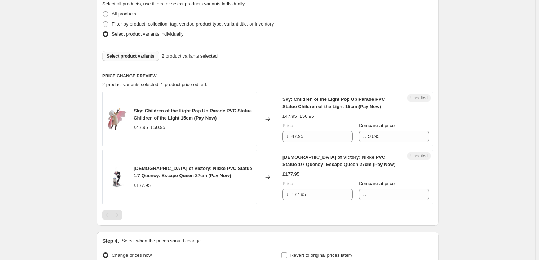
scroll to position [218, 0]
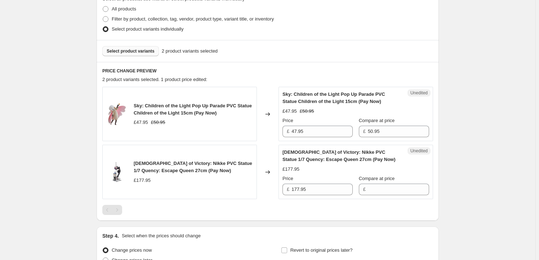
click at [140, 105] on span "Sky: Children of the Light Pop Up Parade PVC Statue Children of the Light 15cm …" at bounding box center [193, 109] width 118 height 13
drag, startPoint x: 140, startPoint y: 105, endPoint x: 189, endPoint y: 112, distance: 49.2
click at [189, 112] on span "Sky: Children of the Light Pop Up Parade PVC Statue Children of the Light 15cm …" at bounding box center [193, 109] width 118 height 13
copy span "Sky: Children of the Light Pop Up Parade PVC Statue Children of the Light 15cm"
click at [128, 49] on span "Select product variants" at bounding box center [131, 51] width 48 height 6
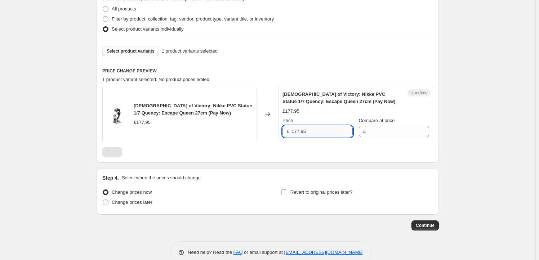
click at [317, 130] on input "177.95" at bounding box center [322, 132] width 61 height 12
type input "177.95"
click at [379, 131] on input "Compare at price" at bounding box center [398, 132] width 61 height 12
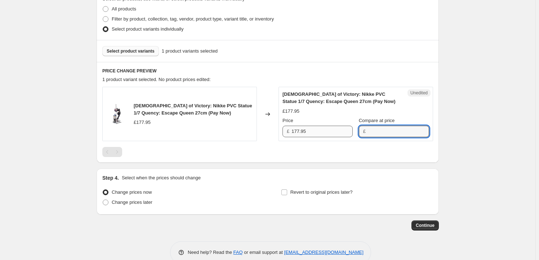
paste input "177.95"
type input "177.95"
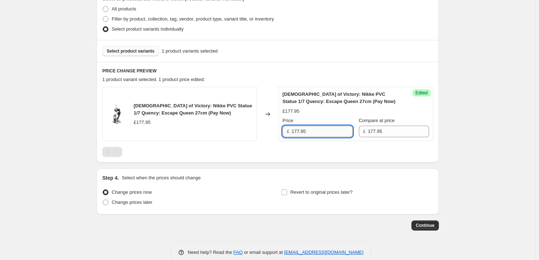
drag, startPoint x: 300, startPoint y: 129, endPoint x: 295, endPoint y: 129, distance: 5.1
click at [295, 129] on input "177.95" at bounding box center [322, 132] width 61 height 12
type input "164.95"
click at [315, 193] on span "Revert to original prices later?" at bounding box center [322, 192] width 62 height 5
click at [287, 193] on input "Revert to original prices later?" at bounding box center [285, 193] width 6 height 6
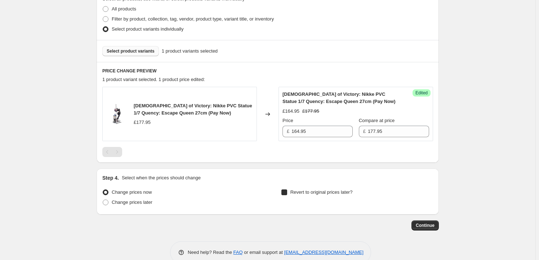
checkbox input "true"
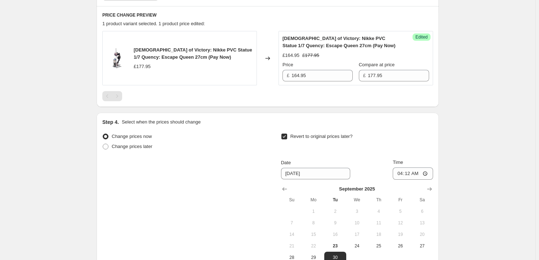
scroll to position [349, 0]
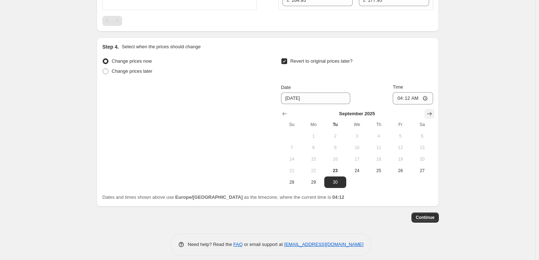
click at [432, 114] on icon "Show next month, October 2025" at bounding box center [429, 113] width 7 height 7
click at [362, 182] on span "29" at bounding box center [357, 183] width 16 height 6
type input "[DATE]"
click at [410, 96] on input "04:12" at bounding box center [413, 98] width 40 height 12
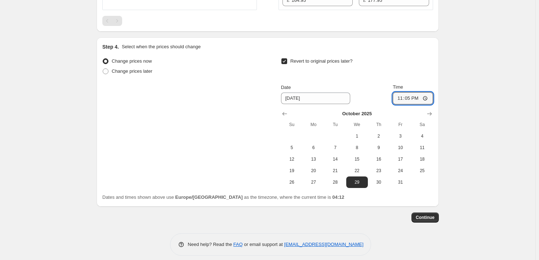
type input "23:59"
click at [427, 219] on span "Continue" at bounding box center [425, 218] width 19 height 6
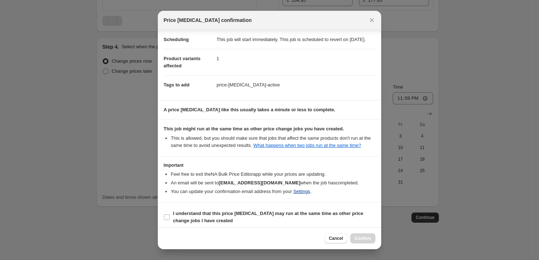
scroll to position [23, 0]
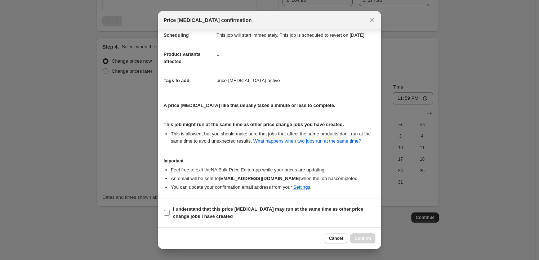
click at [202, 214] on b "I understand that this price [MEDICAL_DATA] may run at the same time as other p…" at bounding box center [268, 213] width 190 height 13
click at [170, 214] on input "I understand that this price [MEDICAL_DATA] may run at the same time as other p…" at bounding box center [167, 213] width 6 height 6
checkbox input "true"
click at [372, 243] on button "Confirm" at bounding box center [362, 239] width 25 height 10
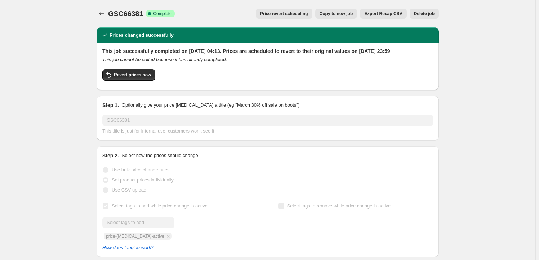
click at [347, 8] on div "GSC66381. This page is ready GSC66381 Success Complete Complete Price revert sc…" at bounding box center [268, 13] width 343 height 27
click at [341, 15] on span "Copy to new job" at bounding box center [337, 14] width 34 height 6
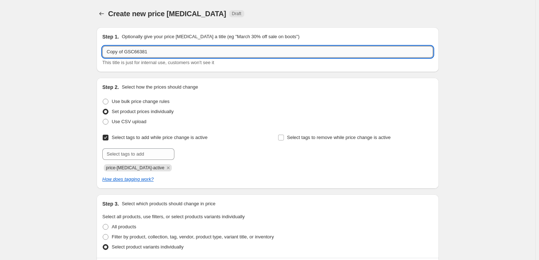
click at [160, 51] on input "Copy of GSC66381" at bounding box center [267, 52] width 331 height 12
paste input "WAVE71215"
type input "WAVE71215"
click at [141, 151] on input "text" at bounding box center [138, 155] width 72 height 12
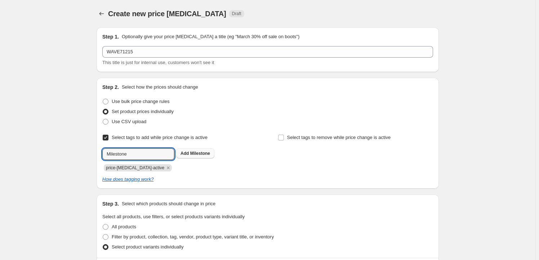
type input "Milestone"
click at [190, 149] on button "Add Milestone" at bounding box center [195, 154] width 38 height 10
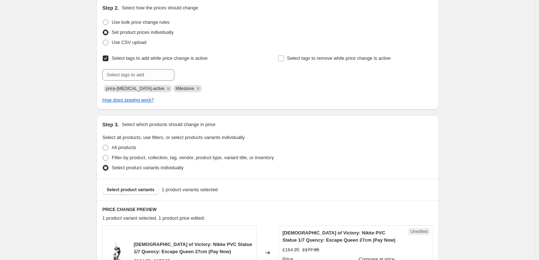
scroll to position [131, 0]
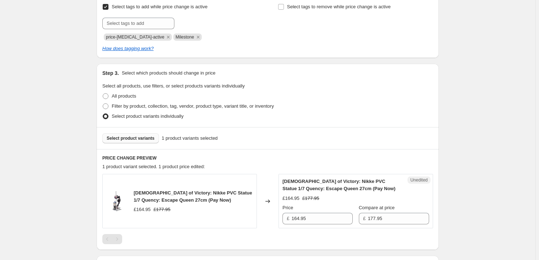
click at [141, 140] on span "Select product variants" at bounding box center [131, 139] width 48 height 6
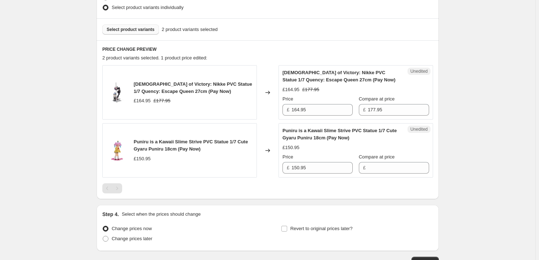
scroll to position [240, 0]
click at [142, 80] on div "[DEMOGRAPHIC_DATA] of Victory: Nikke PVC Statue 1/7 Quency: Escape Queen 27cm (…" at bounding box center [193, 87] width 119 height 14
drag, startPoint x: 142, startPoint y: 80, endPoint x: 168, endPoint y: 88, distance: 27.0
click at [168, 88] on span "[DEMOGRAPHIC_DATA] of Victory: Nikke PVC Statue 1/7 Quency: Escape Queen 27cm (…" at bounding box center [193, 87] width 119 height 13
copy span "[DEMOGRAPHIC_DATA] of Victory: Nikke PVC Statue 1/7 Quency: Escape Queen 27cm"
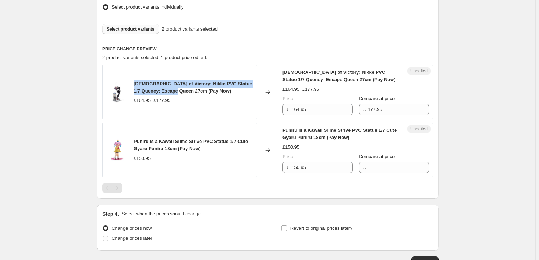
click at [141, 25] on button "Select product variants" at bounding box center [130, 29] width 57 height 10
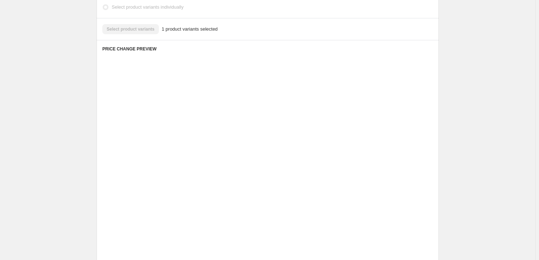
scroll to position [232, 0]
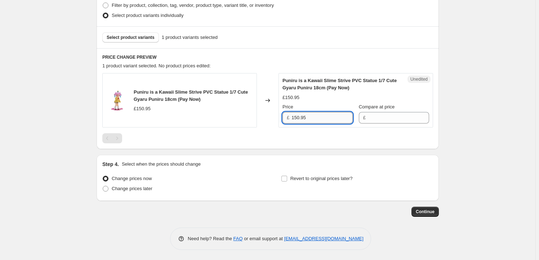
click at [325, 122] on input "150.95" at bounding box center [322, 118] width 61 height 12
type input "150.95"
click at [384, 119] on input "Compare at price" at bounding box center [398, 118] width 61 height 12
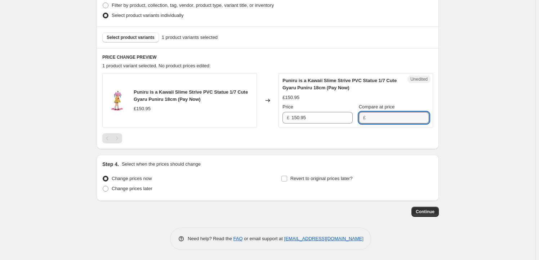
paste input "150.95"
type input "150.95"
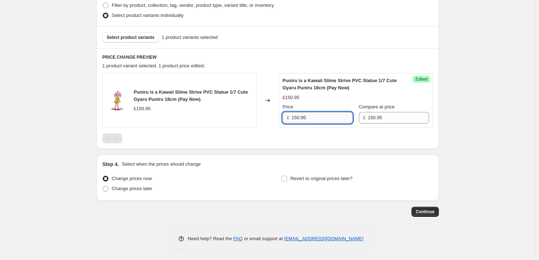
click at [314, 119] on input "150.95" at bounding box center [322, 118] width 61 height 12
click at [297, 117] on input "150.95" at bounding box center [322, 118] width 61 height 12
type input "139.95"
click at [306, 175] on span "Revert to original prices later?" at bounding box center [322, 178] width 62 height 7
click at [287, 176] on input "Revert to original prices later?" at bounding box center [285, 179] width 6 height 6
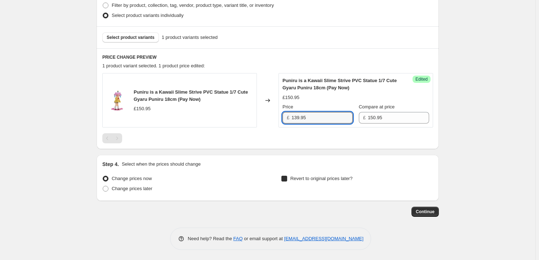
checkbox input "true"
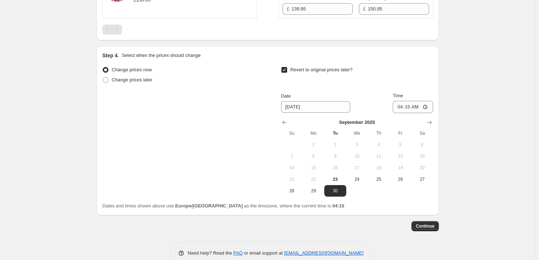
scroll to position [341, 0]
click at [432, 123] on icon "Show next month, October 2025" at bounding box center [430, 122] width 5 height 4
click at [428, 122] on icon "Show next month, November 2025" at bounding box center [429, 122] width 7 height 7
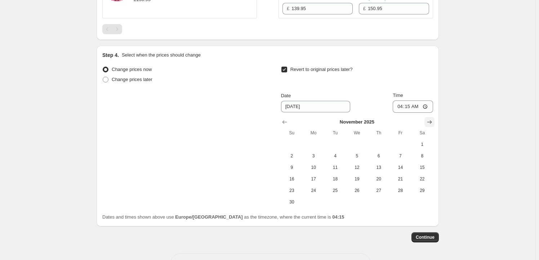
click at [428, 122] on icon "Show next month, December 2025" at bounding box center [429, 122] width 7 height 7
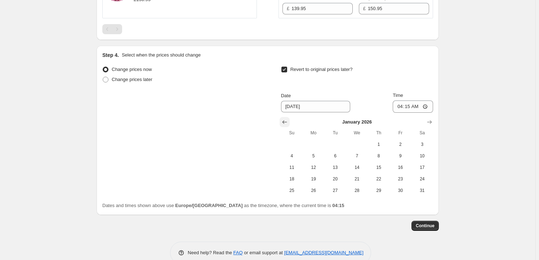
click at [285, 120] on icon "Show previous month, December 2025" at bounding box center [284, 122] width 7 height 7
click at [321, 169] on span "15" at bounding box center [314, 168] width 16 height 6
type input "[DATE]"
click at [412, 106] on input "04:15" at bounding box center [413, 107] width 40 height 12
type input "23:59"
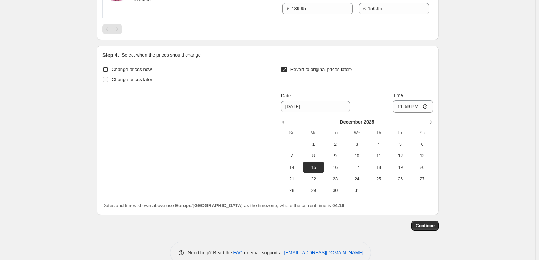
click at [426, 226] on span "Continue" at bounding box center [425, 226] width 19 height 6
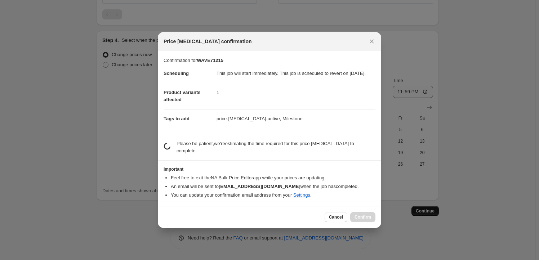
scroll to position [0, 0]
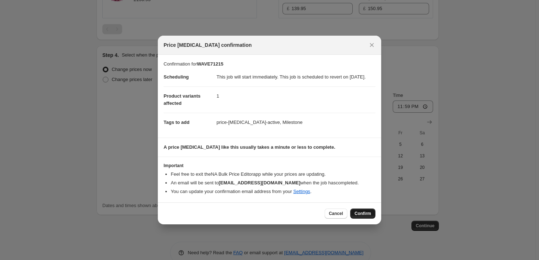
click at [366, 212] on button "Confirm" at bounding box center [362, 214] width 25 height 10
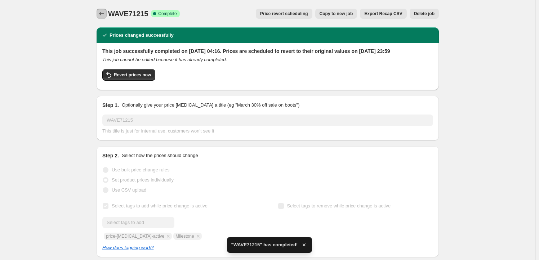
click at [104, 16] on icon "Price change jobs" at bounding box center [101, 13] width 7 height 7
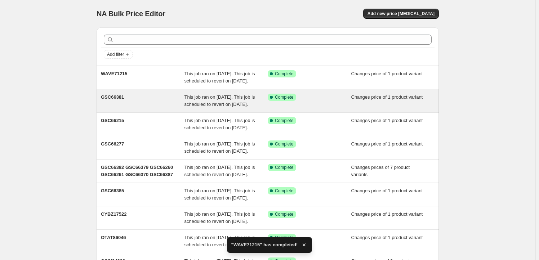
click at [147, 108] on div "GSC66381" at bounding box center [143, 101] width 84 height 14
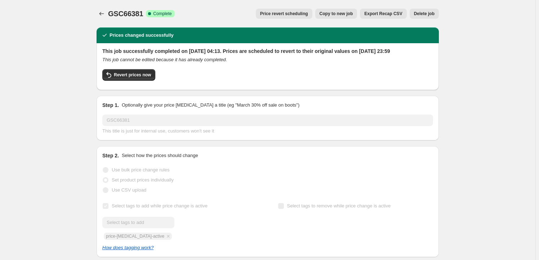
click at [291, 17] on button "Price revert scheduling" at bounding box center [284, 14] width 57 height 10
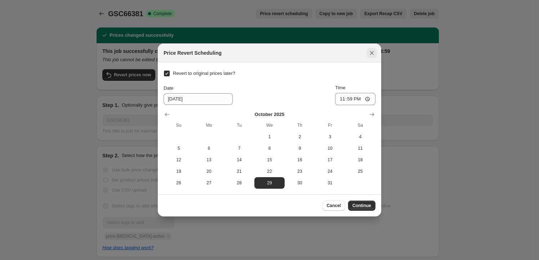
click at [373, 53] on icon "Close" at bounding box center [372, 52] width 7 height 7
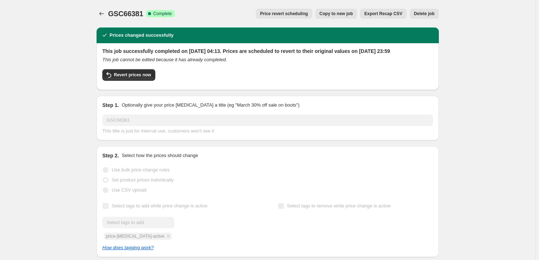
click at [429, 14] on span "Delete job" at bounding box center [424, 14] width 21 height 6
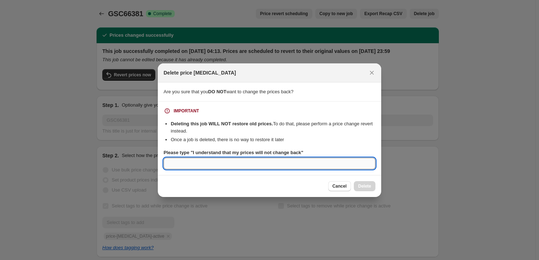
click at [276, 162] on input "Please type "I understand that my prices will not change back"" at bounding box center [270, 164] width 212 height 12
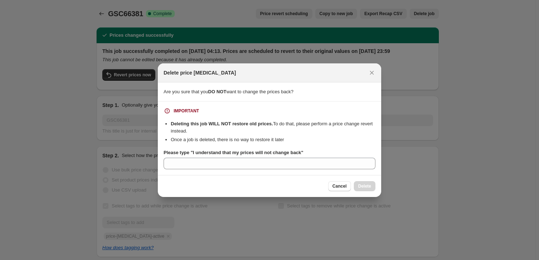
click at [296, 147] on div "IMPORTANT Deleting this job WILL NOT restore old prices. To do that, please per…" at bounding box center [270, 138] width 212 height 62
click at [294, 153] on b "Please type "I understand that my prices will not change back"" at bounding box center [234, 152] width 140 height 5
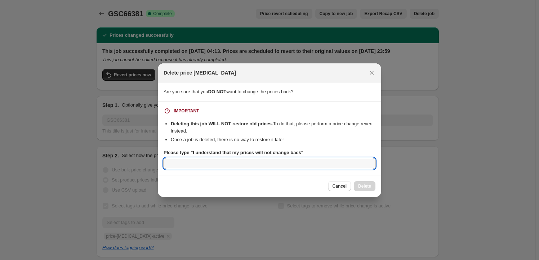
click at [294, 158] on input "Please type "I understand that my prices will not change back"" at bounding box center [270, 164] width 212 height 12
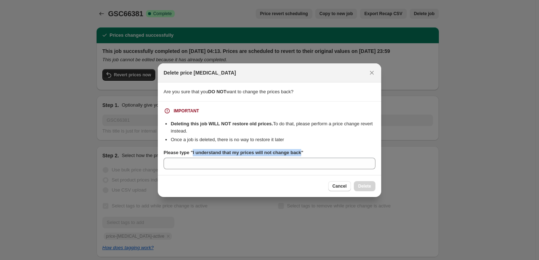
drag, startPoint x: 294, startPoint y: 153, endPoint x: 192, endPoint y: 155, distance: 101.3
click at [192, 155] on b "Please type "I understand that my prices will not change back"" at bounding box center [234, 152] width 140 height 5
click at [192, 158] on input "Please type "I understand that my prices will not change back"" at bounding box center [270, 164] width 212 height 12
copy b "I understand that my prices will not change back"
click at [375, 68] on button "Close" at bounding box center [372, 73] width 10 height 10
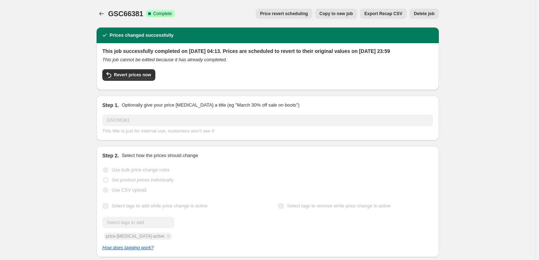
click at [292, 17] on button "Price revert scheduling" at bounding box center [284, 14] width 57 height 10
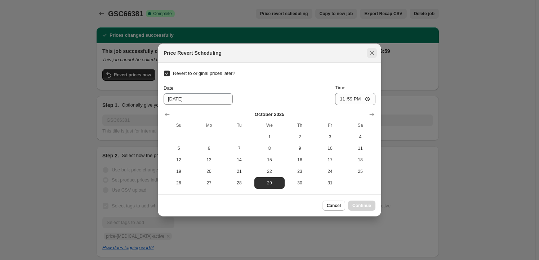
click at [369, 54] on icon "Close" at bounding box center [372, 52] width 7 height 7
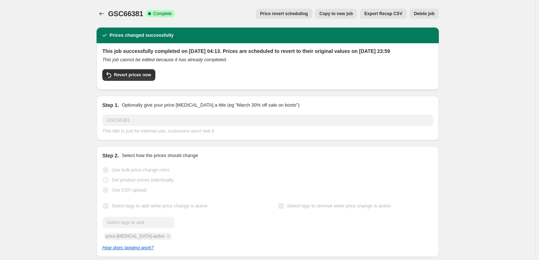
click at [130, 12] on span "GSC66381" at bounding box center [125, 14] width 35 height 8
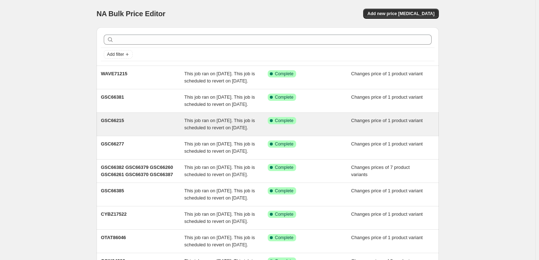
click at [121, 123] on span "GSC66215" at bounding box center [112, 120] width 23 height 5
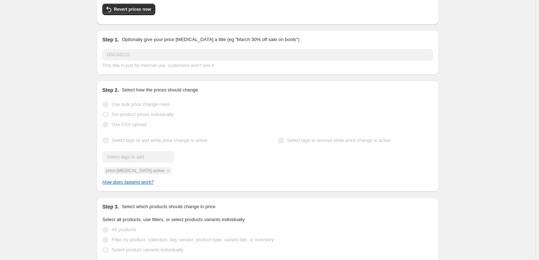
scroll to position [65, 0]
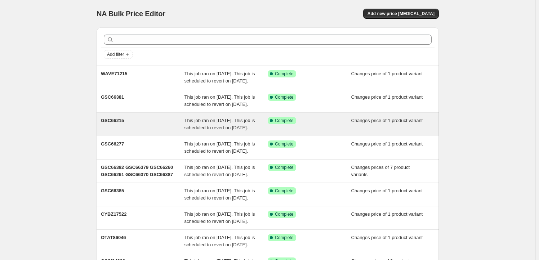
click at [144, 132] on div "GSC66215" at bounding box center [143, 124] width 84 height 14
click at [128, 132] on div "GSC66215" at bounding box center [143, 124] width 84 height 14
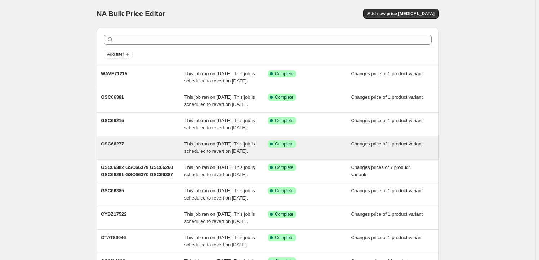
click at [142, 155] on div "GSC66277" at bounding box center [143, 148] width 84 height 14
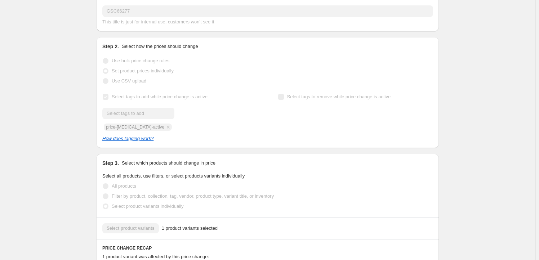
scroll to position [22, 0]
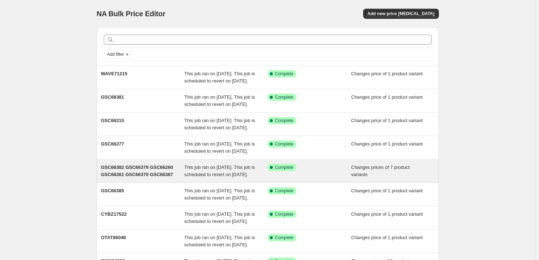
click at [138, 177] on span "GSC66382 GSC66379 GSC66260 GSC66261 GSC66370 GSC66387" at bounding box center [137, 171] width 72 height 13
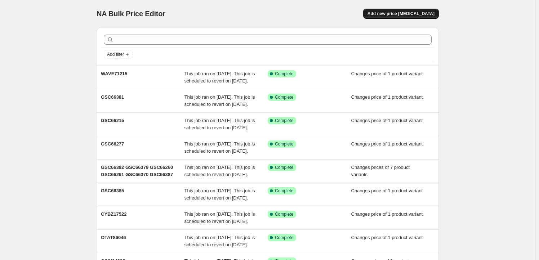
click at [411, 16] on span "Add new price [MEDICAL_DATA]" at bounding box center [401, 14] width 67 height 6
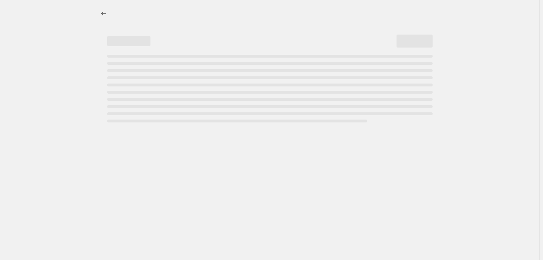
select select "percentage"
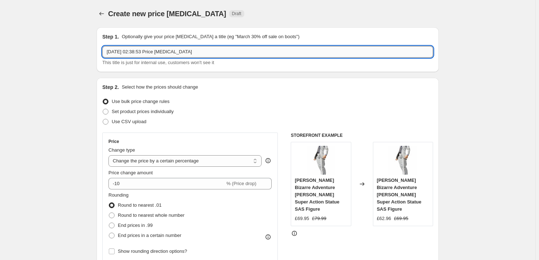
click at [209, 52] on input "[DATE] 02:38:53 Price [MEDICAL_DATA]" at bounding box center [267, 52] width 331 height 12
paste input "KAD06325"
type input "KAD06325"
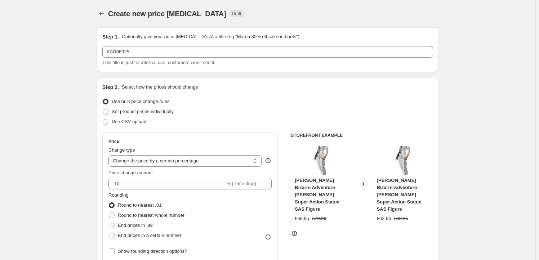
click at [137, 112] on span "Set product prices individually" at bounding box center [143, 111] width 62 height 5
click at [103, 109] on input "Set product prices individually" at bounding box center [103, 109] width 0 height 0
radio input "true"
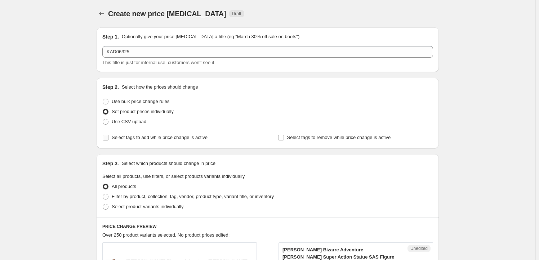
click at [132, 140] on span "Select tags to add while price change is active" at bounding box center [160, 137] width 96 height 5
click at [109, 140] on input "Select tags to add while price change is active" at bounding box center [106, 138] width 6 height 6
checkbox input "true"
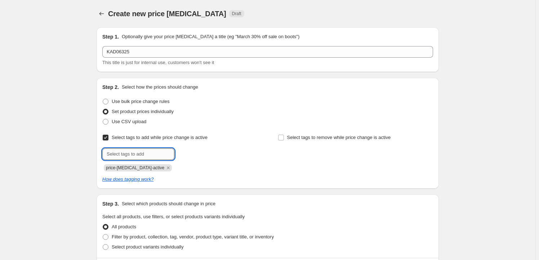
click at [141, 159] on input "text" at bounding box center [138, 155] width 72 height 12
type input "Milestone"
click at [206, 156] on span "Milestone" at bounding box center [200, 153] width 20 height 5
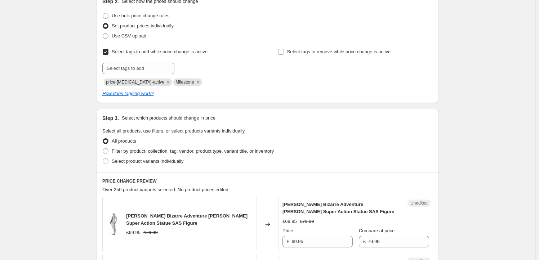
scroll to position [153, 0]
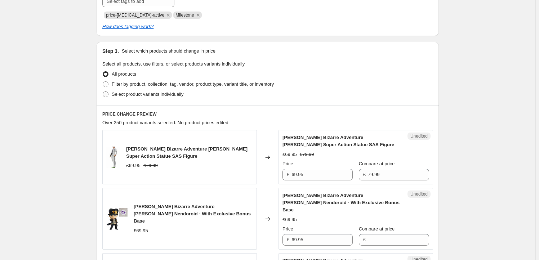
click at [132, 97] on span "Select product variants individually" at bounding box center [148, 94] width 72 height 5
click at [103, 92] on input "Select product variants individually" at bounding box center [103, 92] width 0 height 0
radio input "true"
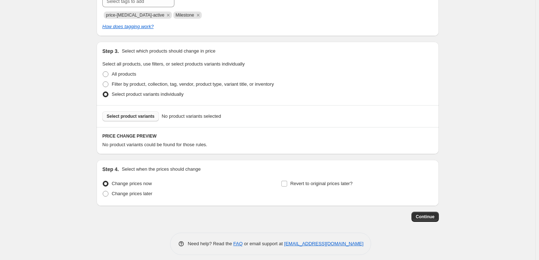
click at [134, 120] on button "Select product variants" at bounding box center [130, 116] width 57 height 10
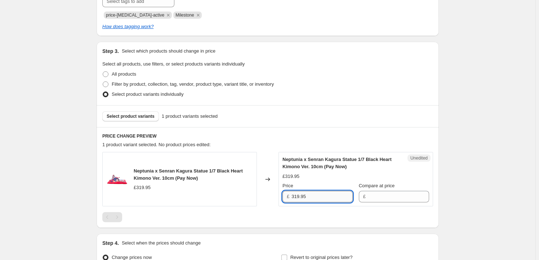
click at [310, 196] on input "319.95" at bounding box center [322, 197] width 61 height 12
type input "319.95"
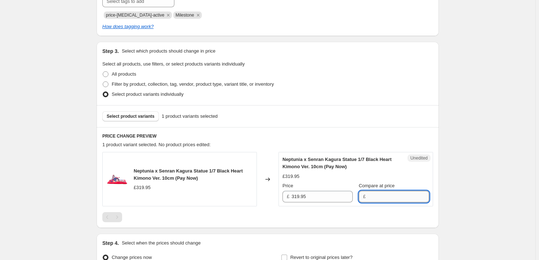
click at [384, 198] on input "Compare at price" at bounding box center [398, 197] width 61 height 12
paste input "319.95"
type input "319.95"
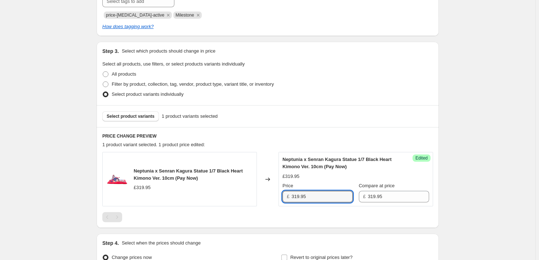
drag, startPoint x: 297, startPoint y: 199, endPoint x: 286, endPoint y: 198, distance: 11.2
click at [286, 198] on div "£ 319.95" at bounding box center [318, 197] width 70 height 12
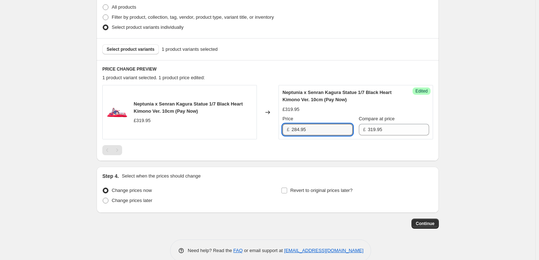
scroll to position [232, 0]
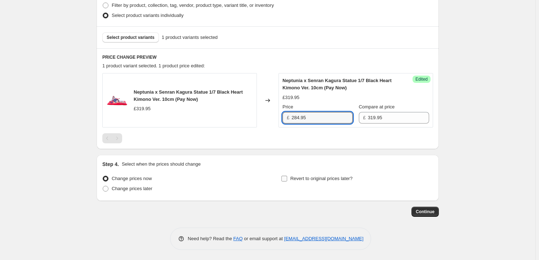
type input "284.95"
click at [317, 178] on span "Revert to original prices later?" at bounding box center [322, 178] width 62 height 5
click at [287, 178] on input "Revert to original prices later?" at bounding box center [285, 179] width 6 height 6
checkbox input "true"
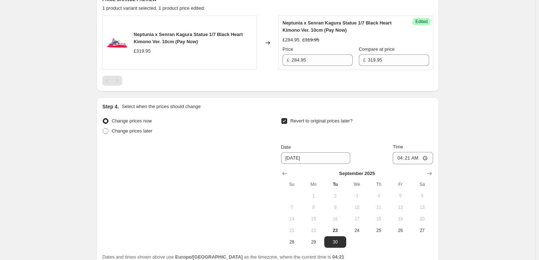
scroll to position [341, 0]
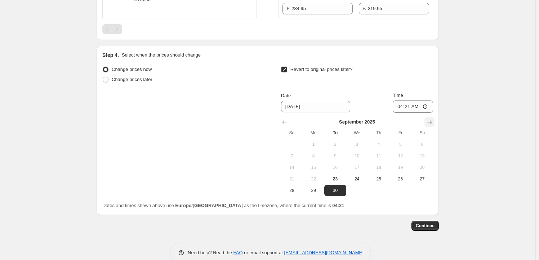
click at [430, 123] on icon "Show next month, October 2025" at bounding box center [429, 122] width 7 height 7
click at [360, 155] on span "8" at bounding box center [357, 156] width 16 height 6
type input "[DATE]"
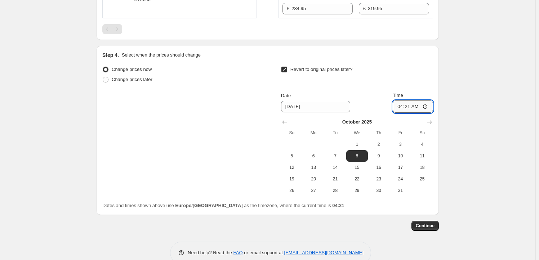
click at [410, 105] on input "04:21" at bounding box center [413, 107] width 40 height 12
type input "23:59"
click at [433, 222] on button "Continue" at bounding box center [425, 226] width 27 height 10
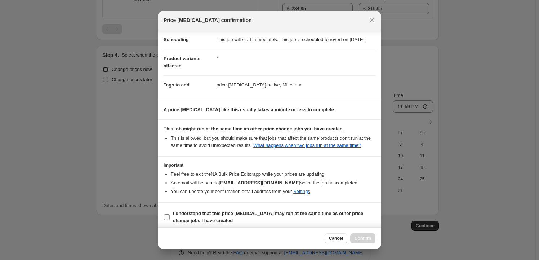
scroll to position [23, 0]
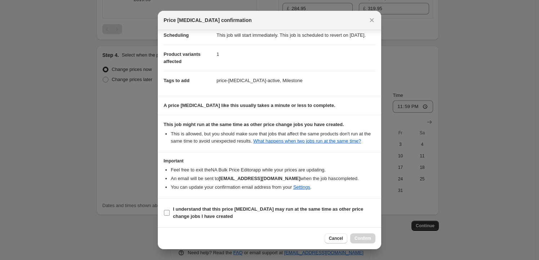
click at [202, 210] on b "I understand that this price [MEDICAL_DATA] may run at the same time as other p…" at bounding box center [268, 213] width 190 height 13
click at [170, 210] on input "I understand that this price [MEDICAL_DATA] may run at the same time as other p…" at bounding box center [167, 213] width 6 height 6
checkbox input "true"
click at [358, 236] on span "Confirm" at bounding box center [363, 239] width 17 height 6
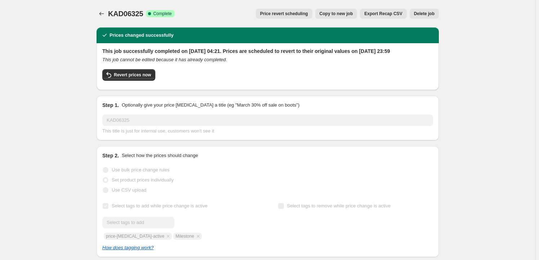
click at [345, 13] on span "Copy to new job" at bounding box center [337, 14] width 34 height 6
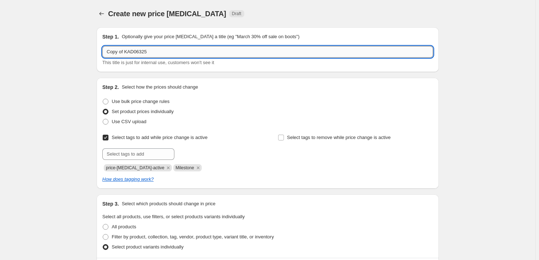
click at [157, 50] on input "Copy of KAD06325" at bounding box center [267, 52] width 331 height 12
paste input "KAD06323"
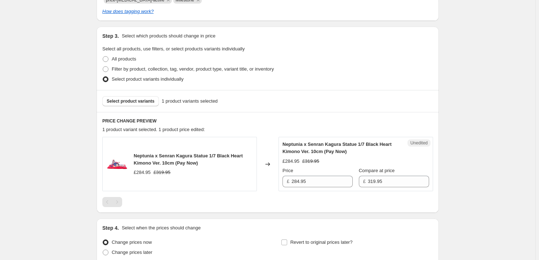
scroll to position [175, 0]
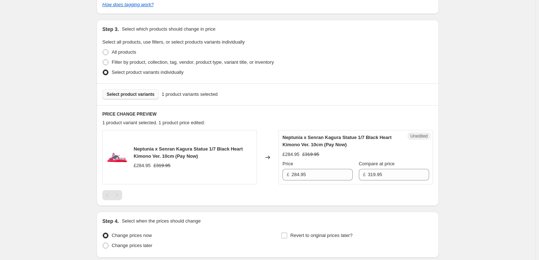
type input "KAD06323"
click at [124, 95] on span "Select product variants" at bounding box center [131, 95] width 48 height 6
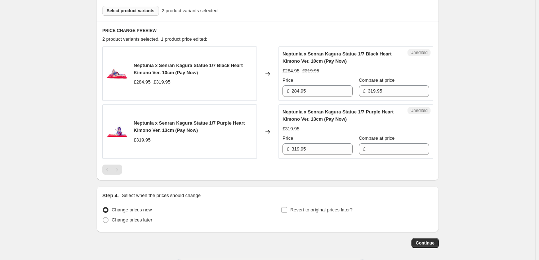
scroll to position [262, 0]
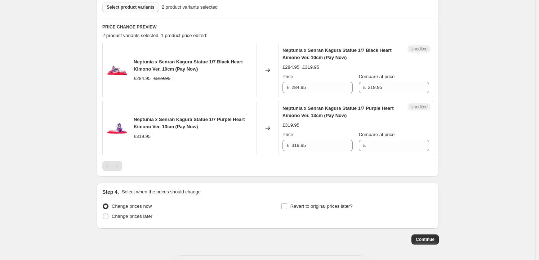
click at [143, 118] on span "Neptunia x Senran Kagura Statue 1/7 Purple Heart Kimono Ver. 13cm (Pay Now)" at bounding box center [189, 123] width 111 height 13
drag, startPoint x: 143, startPoint y: 118, endPoint x: 166, endPoint y: 126, distance: 23.9
click at [166, 126] on span "Neptunia x Senran Kagura Statue 1/7 Purple Heart Kimono Ver. 13cm (Pay Now)" at bounding box center [189, 123] width 111 height 13
click at [145, 61] on span "Neptunia x Senran Kagura Statue 1/7 Black Heart Kimono Ver. 10cm (Pay Now)" at bounding box center [188, 65] width 109 height 13
drag, startPoint x: 145, startPoint y: 61, endPoint x: 168, endPoint y: 67, distance: 23.6
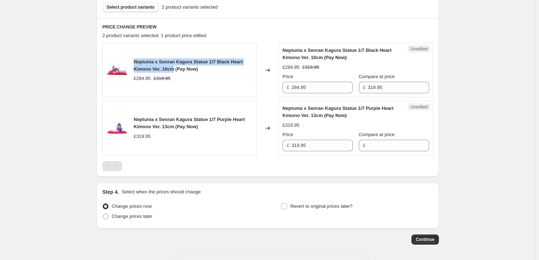
click at [168, 67] on span "Neptunia x Senran Kagura Statue 1/7 Black Heart Kimono Ver. 10cm (Pay Now)" at bounding box center [188, 65] width 109 height 13
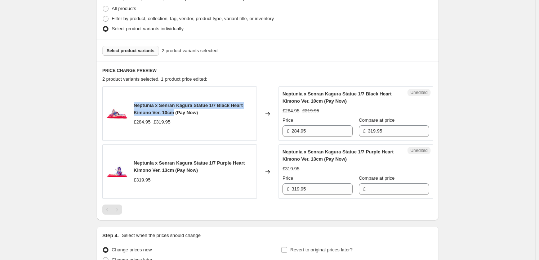
scroll to position [218, 0]
click at [134, 51] on span "Select product variants" at bounding box center [131, 51] width 48 height 6
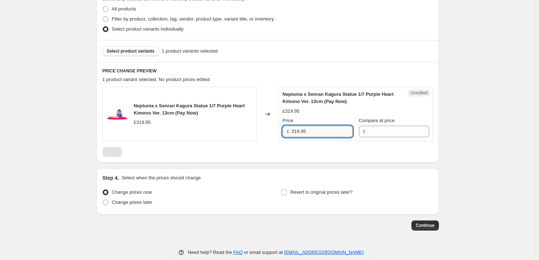
click at [308, 130] on input "319.95" at bounding box center [322, 132] width 61 height 12
type input "319.95"
click at [391, 130] on input "Compare at price" at bounding box center [398, 132] width 61 height 12
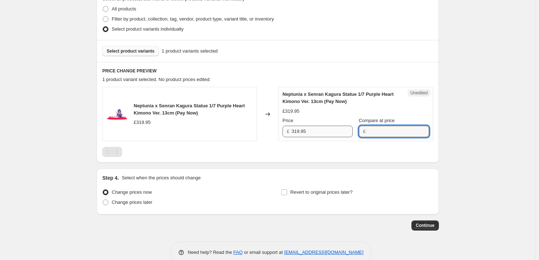
paste input "319.95"
type input "319.95"
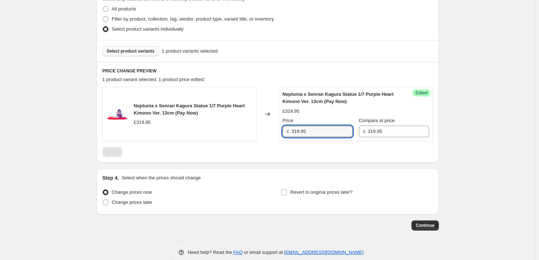
drag, startPoint x: 300, startPoint y: 131, endPoint x: 282, endPoint y: 128, distance: 17.5
click at [282, 128] on div "Success Edited Neptunia x Senran Kagura Statue 1/7 Purple Heart Kimono Ver. 13c…" at bounding box center [356, 114] width 155 height 54
type input "284.95"
click at [322, 192] on span "Revert to original prices later?" at bounding box center [322, 192] width 62 height 5
click at [287, 192] on input "Revert to original prices later?" at bounding box center [285, 193] width 6 height 6
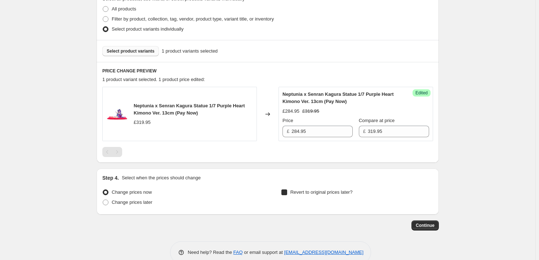
checkbox input "true"
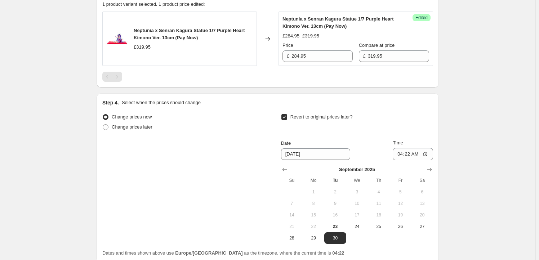
scroll to position [349, 0]
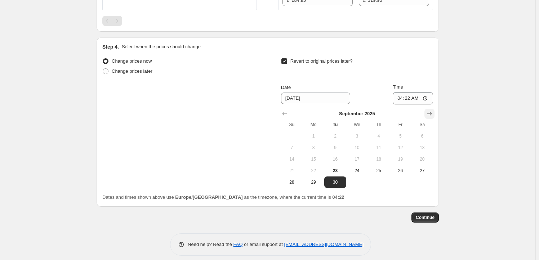
click at [431, 116] on icon "Show next month, October 2025" at bounding box center [429, 113] width 7 height 7
click at [356, 146] on span "8" at bounding box center [357, 148] width 16 height 6
type input "[DATE]"
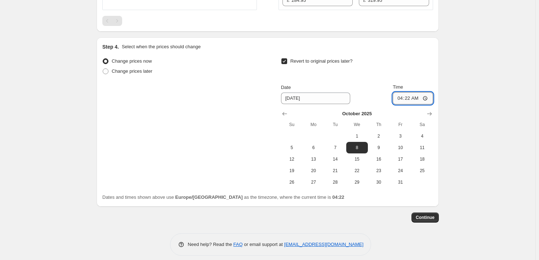
click at [412, 97] on input "04:22" at bounding box center [413, 98] width 40 height 12
type input "23:59"
click at [423, 218] on span "Continue" at bounding box center [425, 218] width 19 height 6
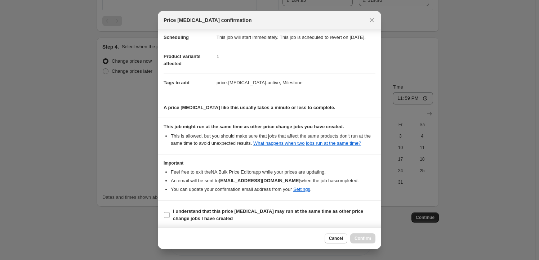
scroll to position [23, 0]
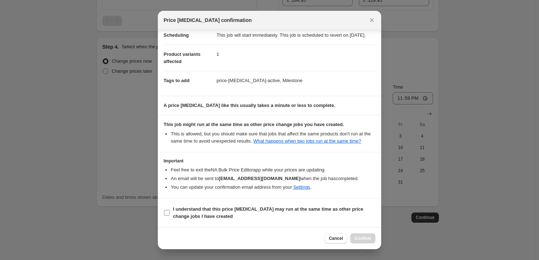
click at [207, 210] on b "I understand that this price [MEDICAL_DATA] may run at the same time as other p…" at bounding box center [268, 213] width 190 height 13
click at [170, 210] on input "I understand that this price [MEDICAL_DATA] may run at the same time as other p…" at bounding box center [167, 213] width 6 height 6
checkbox input "true"
click at [373, 236] on button "Confirm" at bounding box center [362, 239] width 25 height 10
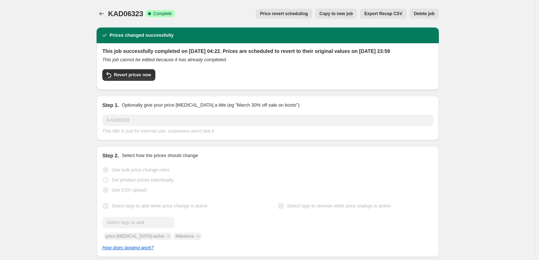
click at [343, 13] on span "Copy to new job" at bounding box center [337, 14] width 34 height 6
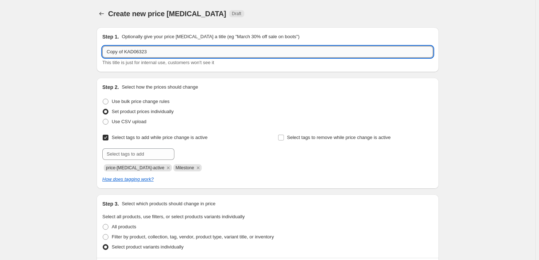
click at [158, 53] on input "Copy of KAD06323" at bounding box center [267, 52] width 331 height 12
paste input "MIM15030"
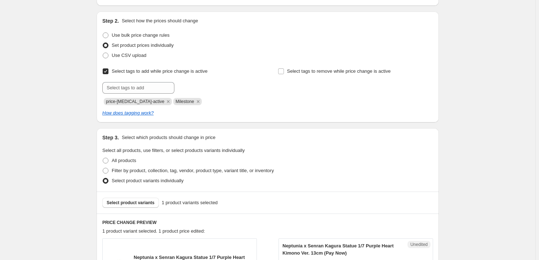
scroll to position [153, 0]
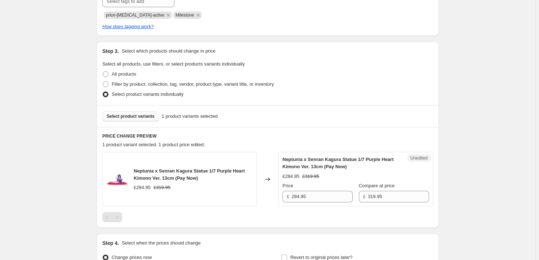
type input "MIM15030"
click at [126, 115] on span "Select product variants" at bounding box center [131, 117] width 48 height 6
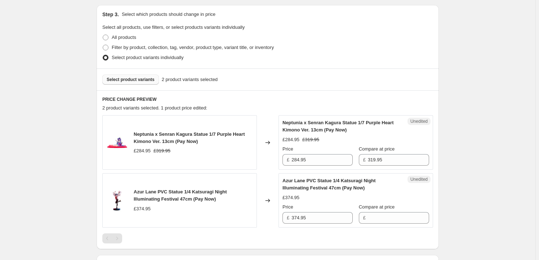
scroll to position [240, 0]
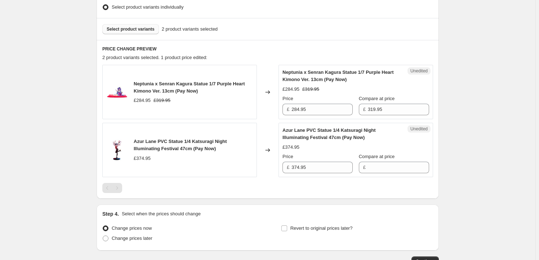
click at [144, 85] on span "Neptunia x Senran Kagura Statue 1/7 Purple Heart Kimono Ver. 13cm (Pay Now)" at bounding box center [189, 87] width 111 height 13
drag, startPoint x: 144, startPoint y: 85, endPoint x: 163, endPoint y: 91, distance: 20.1
click at [163, 91] on span "Neptunia x Senran Kagura Statue 1/7 Purple Heart Kimono Ver. 13cm (Pay Now)" at bounding box center [189, 87] width 111 height 13
click at [131, 28] on span "Select product variants" at bounding box center [131, 29] width 48 height 6
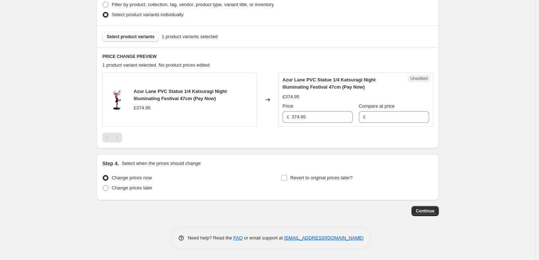
scroll to position [232, 0]
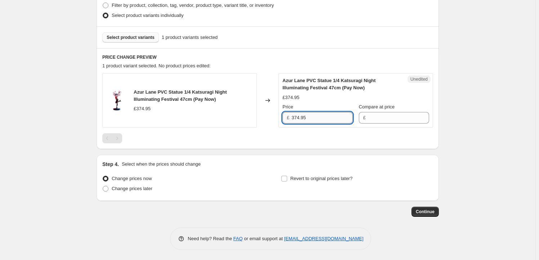
click at [320, 120] on input "374.95" at bounding box center [322, 118] width 61 height 12
type input "374.95"
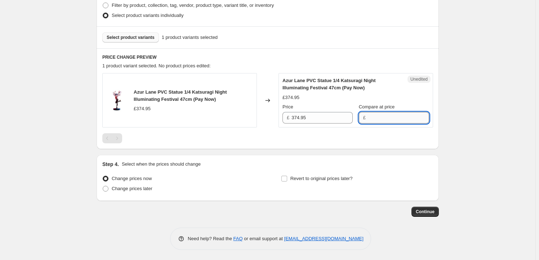
click at [388, 115] on input "Compare at price" at bounding box center [398, 118] width 61 height 12
paste input "374.95"
type input "374.95"
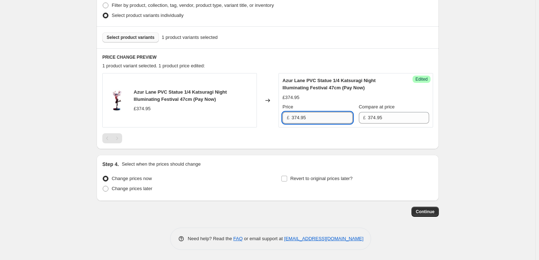
click at [297, 120] on input "374.95" at bounding box center [322, 118] width 61 height 12
type input "339.95"
click at [321, 185] on div "Revert to original prices later?" at bounding box center [357, 185] width 152 height 22
click at [324, 180] on span "Revert to original prices later?" at bounding box center [322, 178] width 62 height 5
click at [287, 180] on input "Revert to original prices later?" at bounding box center [285, 179] width 6 height 6
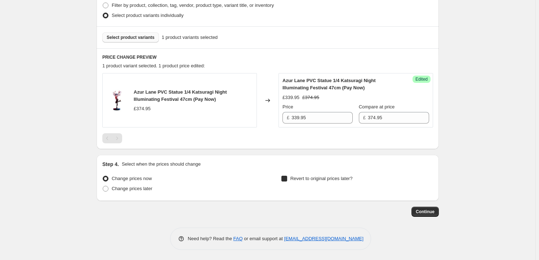
checkbox input "true"
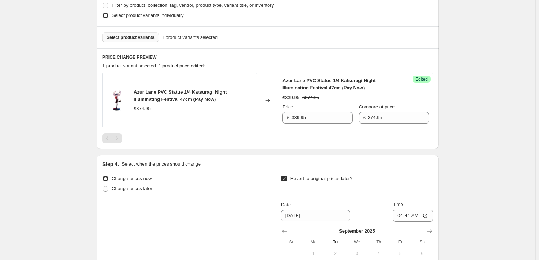
scroll to position [275, 0]
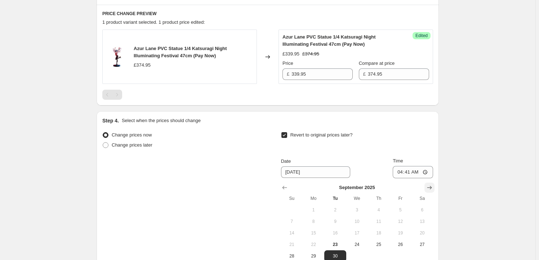
click at [432, 187] on icon "Show next month, October 2025" at bounding box center [430, 188] width 5 height 4
click at [429, 187] on icon "Show next month, November 2025" at bounding box center [429, 187] width 7 height 7
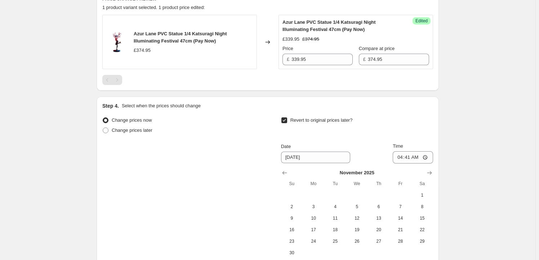
scroll to position [297, 0]
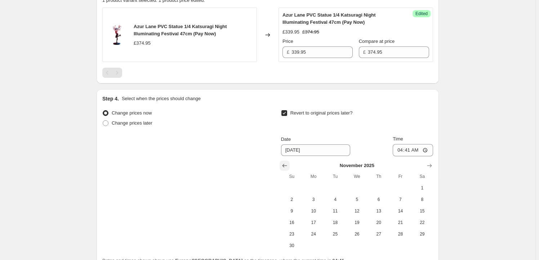
click at [282, 166] on button "Show previous month, October 2025" at bounding box center [285, 166] width 10 height 10
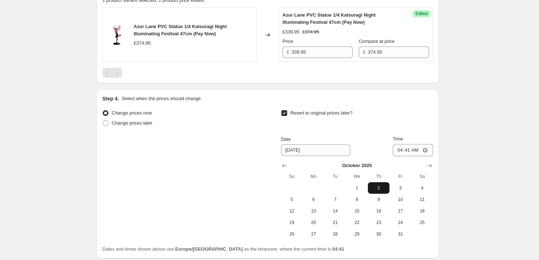
click at [379, 185] on span "2" at bounding box center [379, 188] width 16 height 6
type input "[DATE]"
click at [411, 148] on input "04:41" at bounding box center [413, 150] width 40 height 12
type input "23:59"
click at [494, 179] on div "Create new price [MEDICAL_DATA]. This page is ready Create new price [MEDICAL_D…" at bounding box center [268, 11] width 536 height 616
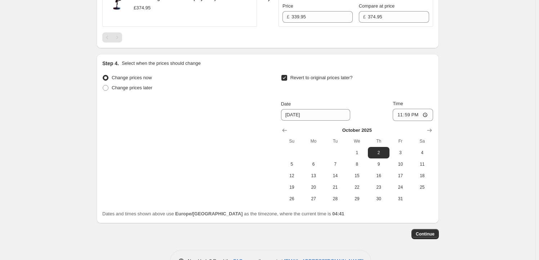
scroll to position [355, 0]
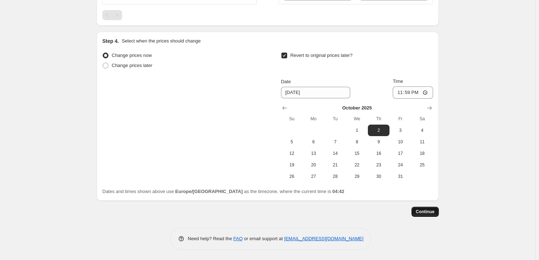
click at [438, 211] on button "Continue" at bounding box center [425, 212] width 27 height 10
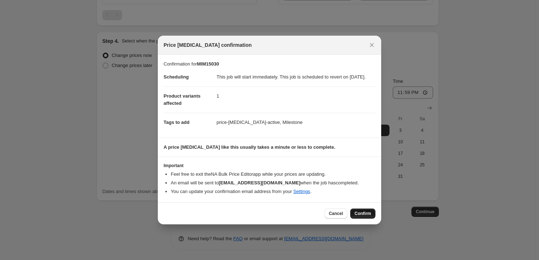
click at [365, 215] on span "Confirm" at bounding box center [363, 214] width 17 height 6
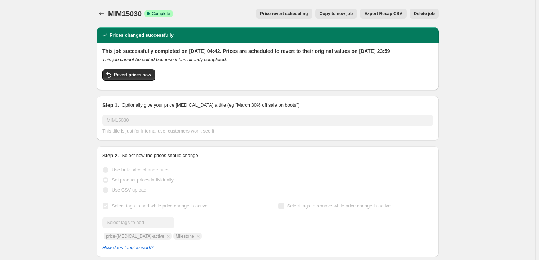
click at [339, 15] on span "Copy to new job" at bounding box center [337, 14] width 34 height 6
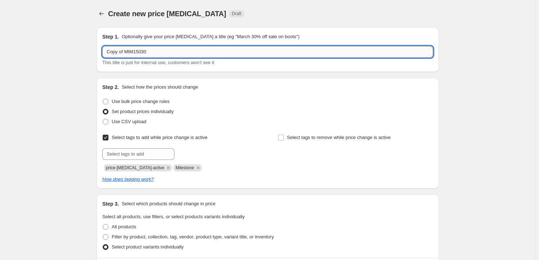
click at [176, 50] on input "Copy of MIM15030" at bounding box center [267, 52] width 331 height 12
paste input "DCT63959"
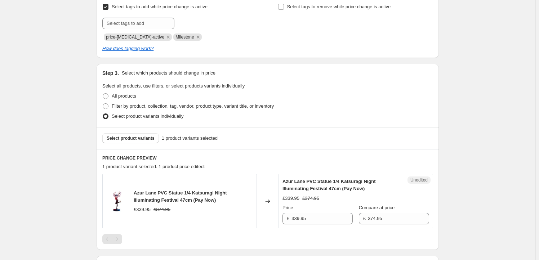
scroll to position [153, 0]
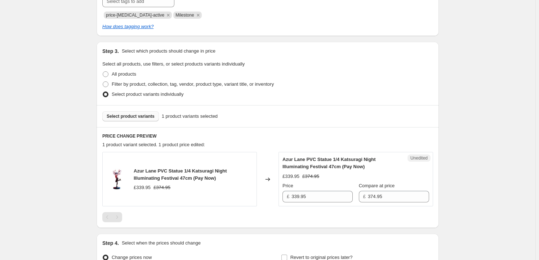
type input "DCT63959"
click at [146, 118] on span "Select product variants" at bounding box center [131, 117] width 48 height 6
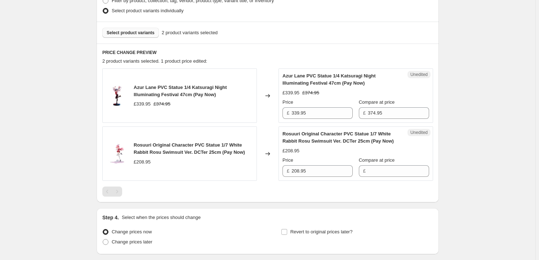
scroll to position [262, 0]
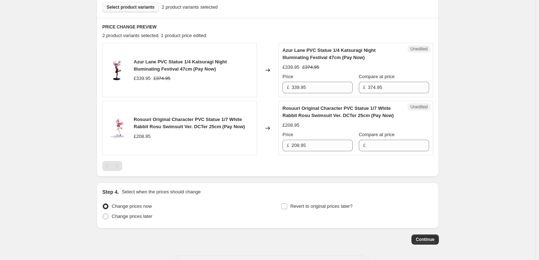
click at [139, 64] on span "Azur Lane PVC Statue 1/4 Katsuragi Night Illuminating Festival 47cm (Pay Now)" at bounding box center [180, 65] width 93 height 13
drag, startPoint x: 139, startPoint y: 64, endPoint x: 182, endPoint y: 66, distance: 43.0
click at [182, 66] on span "Azur Lane PVC Statue 1/4 Katsuragi Night Illuminating Festival 47cm (Pay Now)" at bounding box center [180, 65] width 93 height 13
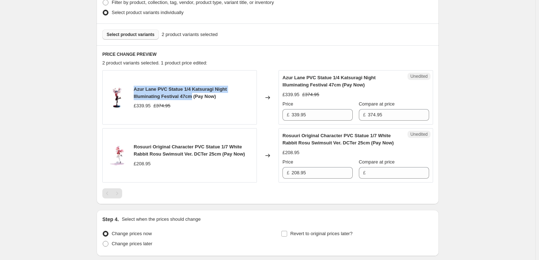
scroll to position [218, 0]
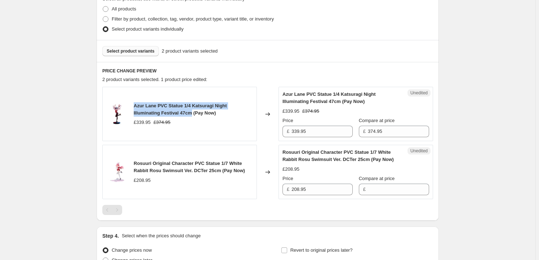
click at [126, 53] on span "Select product variants" at bounding box center [131, 51] width 48 height 6
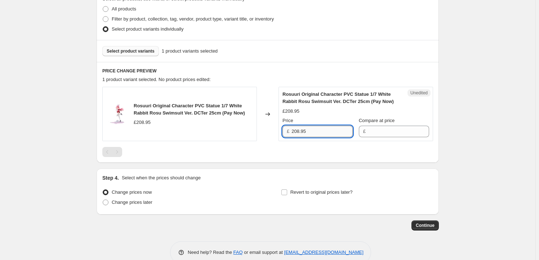
click at [322, 132] on input "208.95" at bounding box center [322, 132] width 61 height 12
type input "208.95"
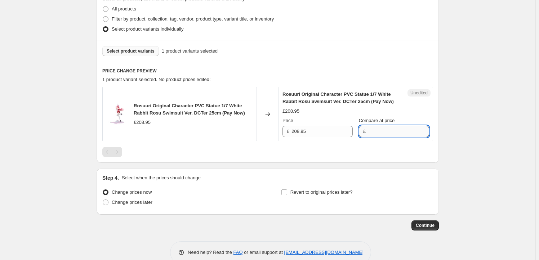
click at [378, 131] on input "Compare at price" at bounding box center [398, 132] width 61 height 12
paste input "208.95"
type input "208.95"
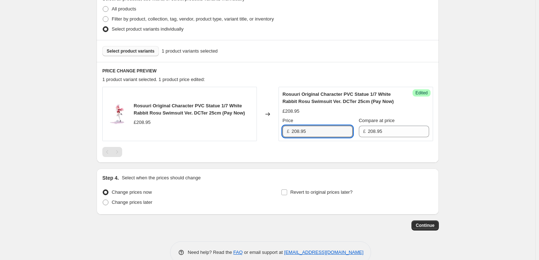
drag, startPoint x: 300, startPoint y: 131, endPoint x: 292, endPoint y: 131, distance: 7.9
click at [292, 131] on div "£ 208.95" at bounding box center [318, 132] width 70 height 12
type input "189.95"
click at [324, 190] on span "Revert to original prices later?" at bounding box center [322, 192] width 62 height 5
click at [287, 190] on input "Revert to original prices later?" at bounding box center [285, 193] width 6 height 6
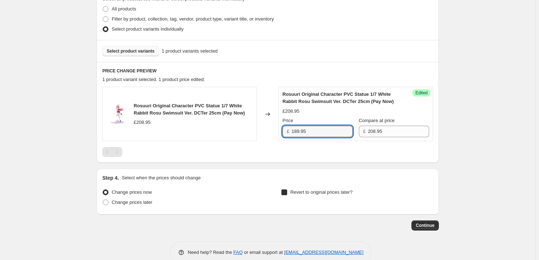
checkbox input "true"
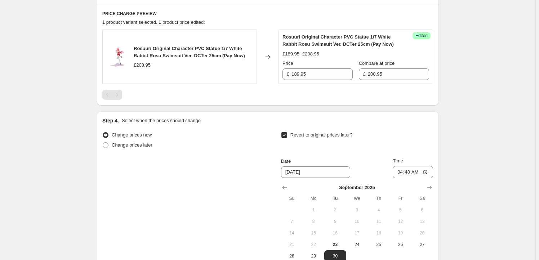
scroll to position [306, 0]
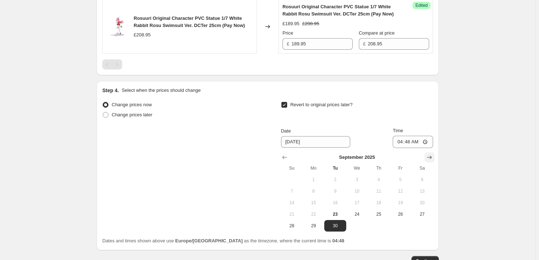
click at [429, 160] on icon "Show next month, October 2025" at bounding box center [429, 157] width 7 height 7
click at [360, 214] on span "22" at bounding box center [357, 215] width 16 height 6
type input "[DATE]"
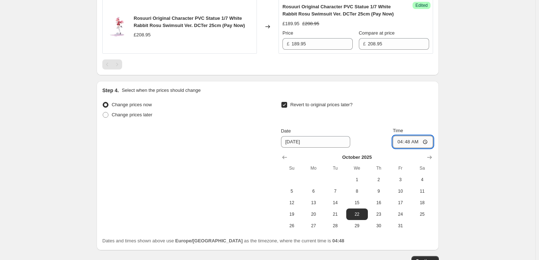
click at [411, 140] on input "04:48" at bounding box center [413, 142] width 40 height 12
type input "23:59"
click at [453, 159] on div "Create new price [MEDICAL_DATA]. This page is ready Create new price [MEDICAL_D…" at bounding box center [268, 2] width 536 height 616
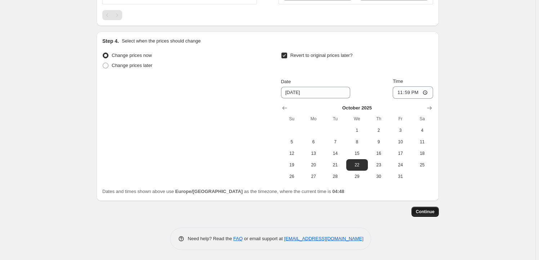
click at [428, 216] on button "Continue" at bounding box center [425, 212] width 27 height 10
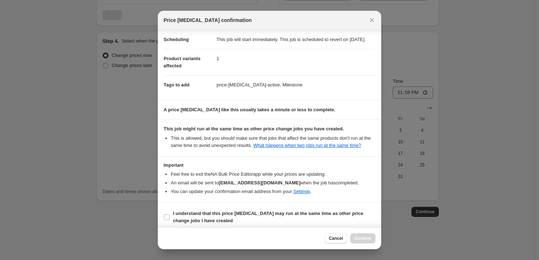
scroll to position [23, 0]
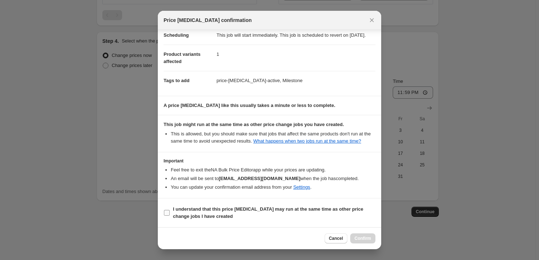
click at [186, 210] on b "I understand that this price [MEDICAL_DATA] may run at the same time as other p…" at bounding box center [268, 213] width 190 height 13
click at [170, 210] on input "I understand that this price [MEDICAL_DATA] may run at the same time as other p…" at bounding box center [167, 213] width 6 height 6
checkbox input "true"
click at [369, 239] on span "Confirm" at bounding box center [363, 239] width 17 height 6
